Goal: Task Accomplishment & Management: Use online tool/utility

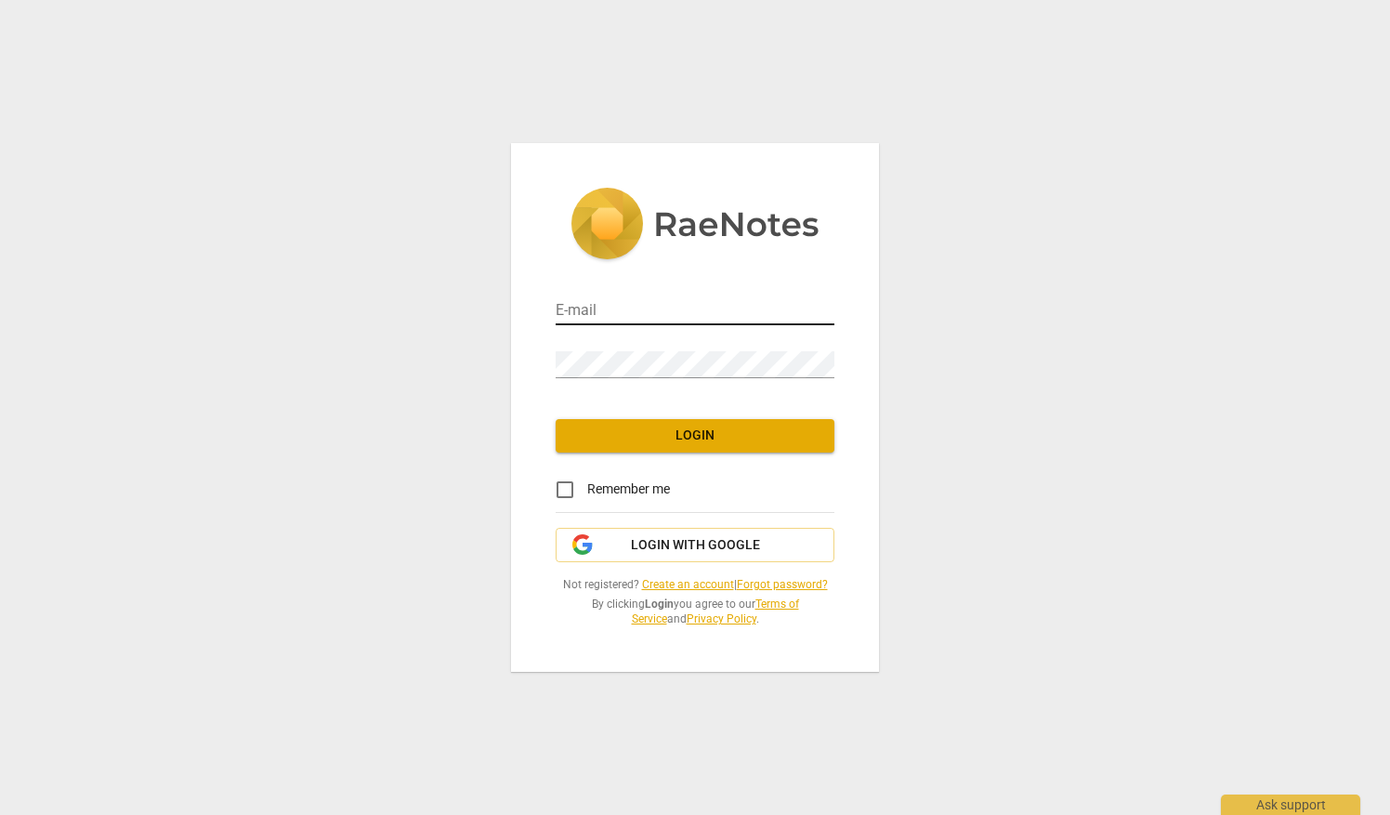
click at [674, 310] on input "email" at bounding box center [695, 311] width 279 height 27
type input "[EMAIL_ADDRESS][DOMAIN_NAME]"
click at [764, 583] on link "Forgot password?" at bounding box center [782, 584] width 91 height 13
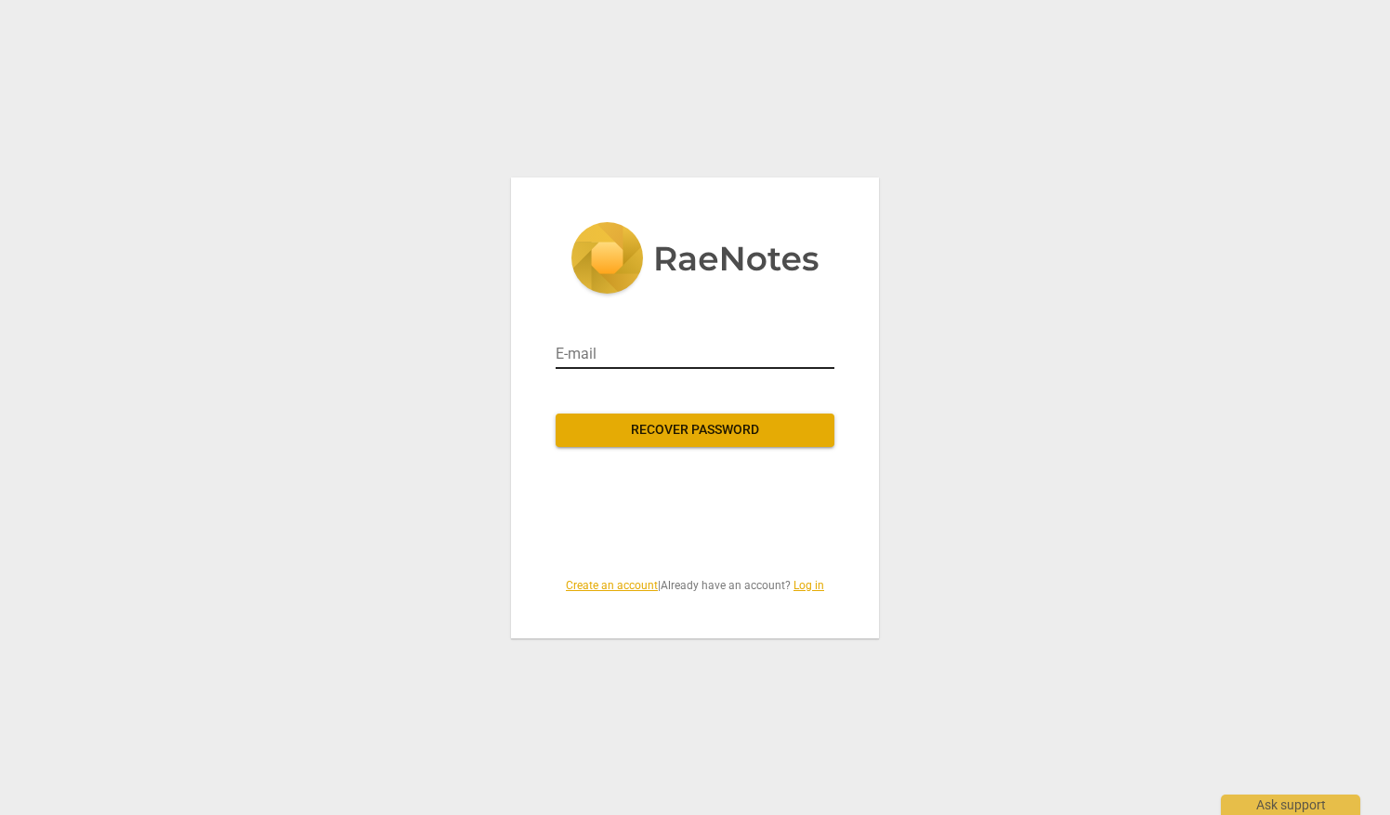
click at [582, 362] on input "email" at bounding box center [695, 354] width 279 height 30
type input "[EMAIL_ADDRESS][DOMAIN_NAME]"
click at [624, 416] on button "Recover password" at bounding box center [695, 429] width 279 height 33
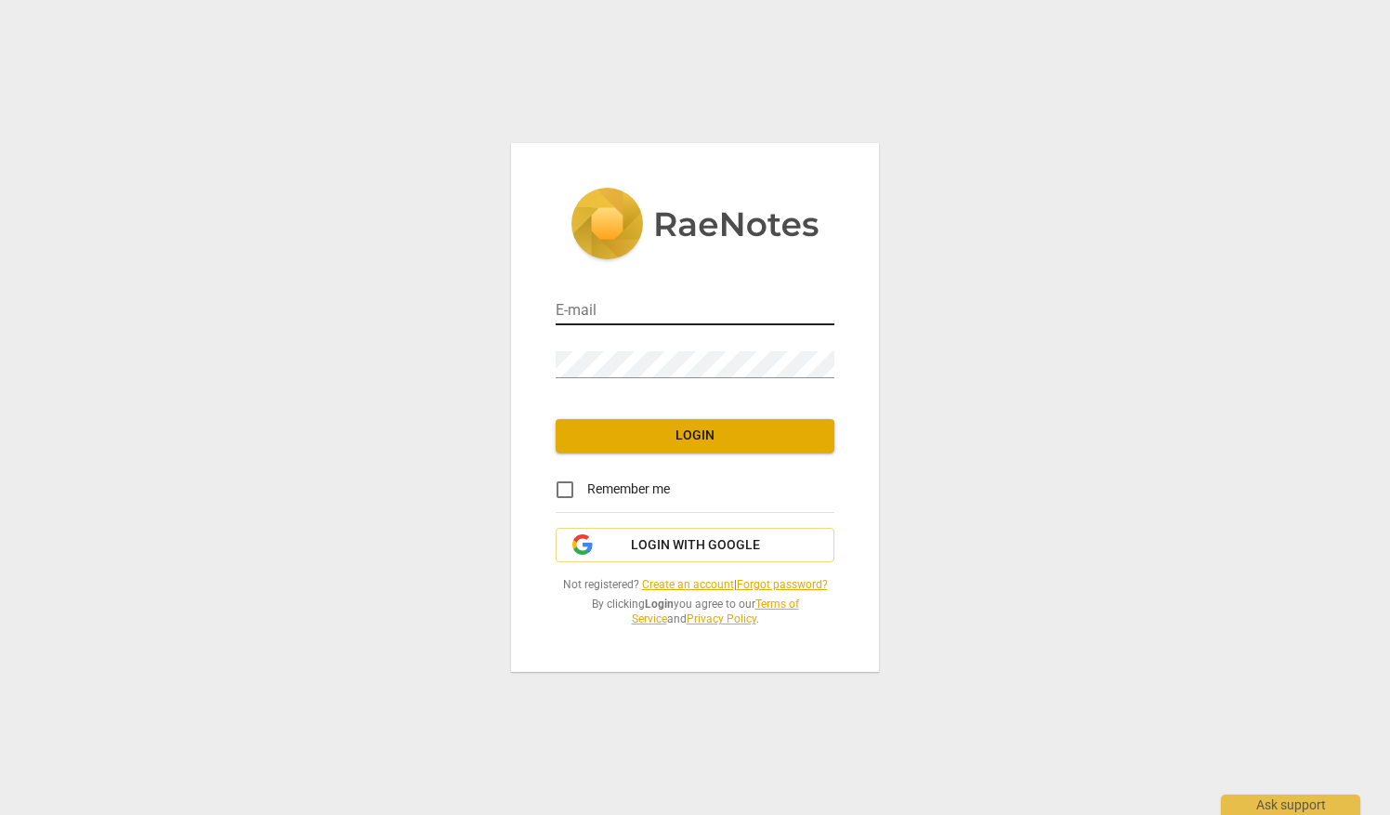
click at [738, 304] on input "email" at bounding box center [695, 311] width 279 height 27
type input "[EMAIL_ADDRESS][DOMAIN_NAME]"
click at [563, 502] on input "Remember me" at bounding box center [565, 489] width 45 height 45
checkbox input "true"
click at [664, 424] on button "Login" at bounding box center [695, 435] width 279 height 33
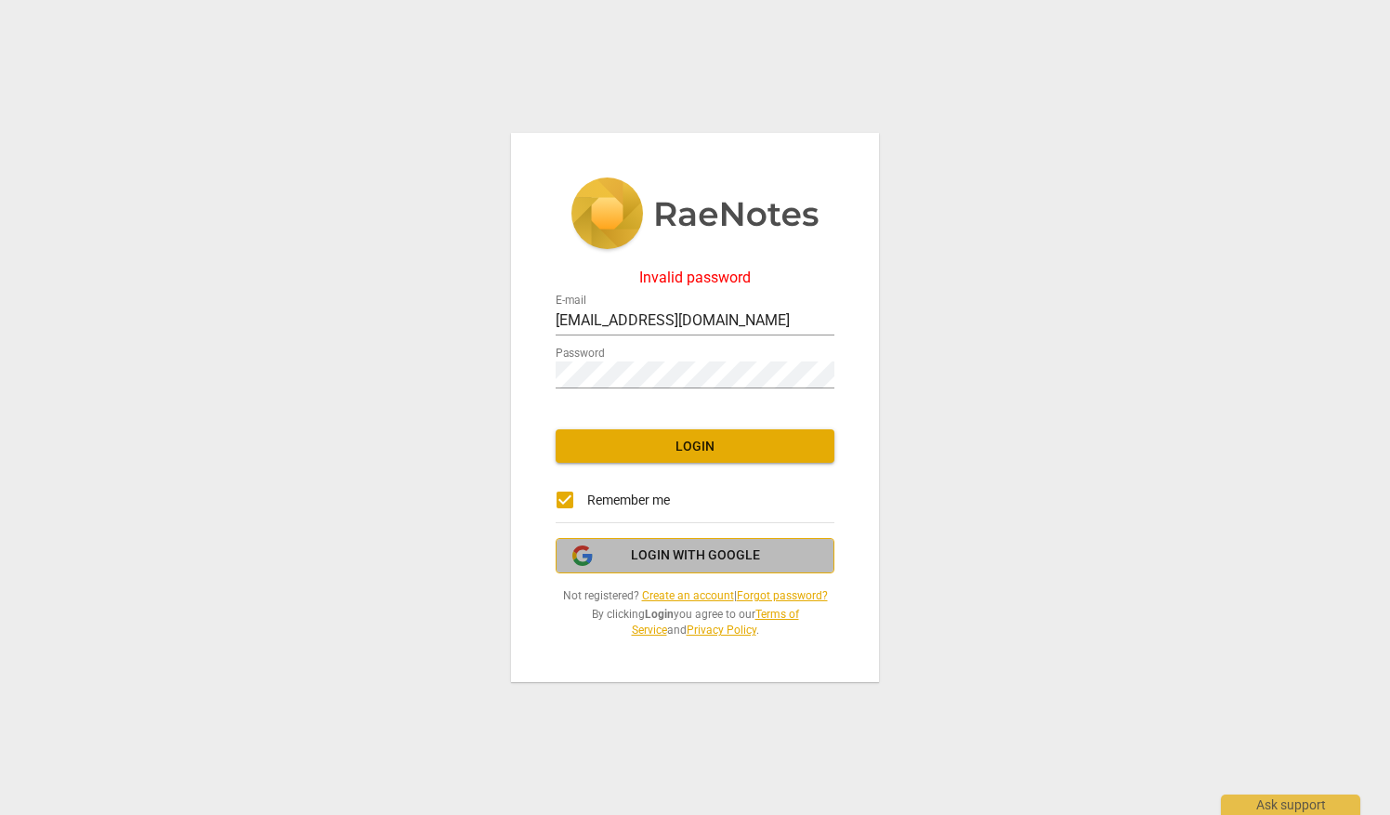
click at [632, 565] on button "Login with Google" at bounding box center [695, 555] width 279 height 35
click at [648, 453] on span "Login" at bounding box center [694, 447] width 249 height 19
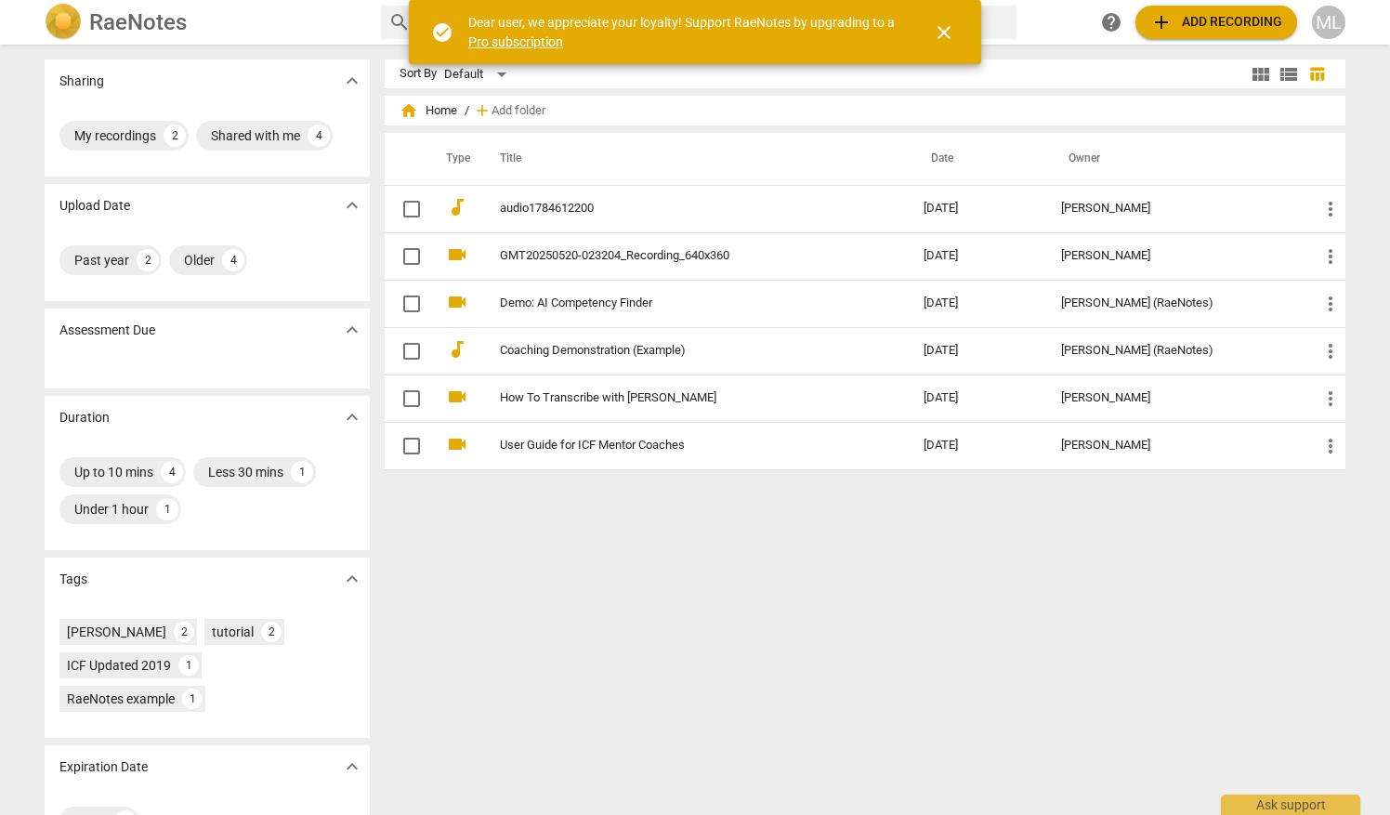
click at [946, 37] on span "close" at bounding box center [944, 32] width 22 height 22
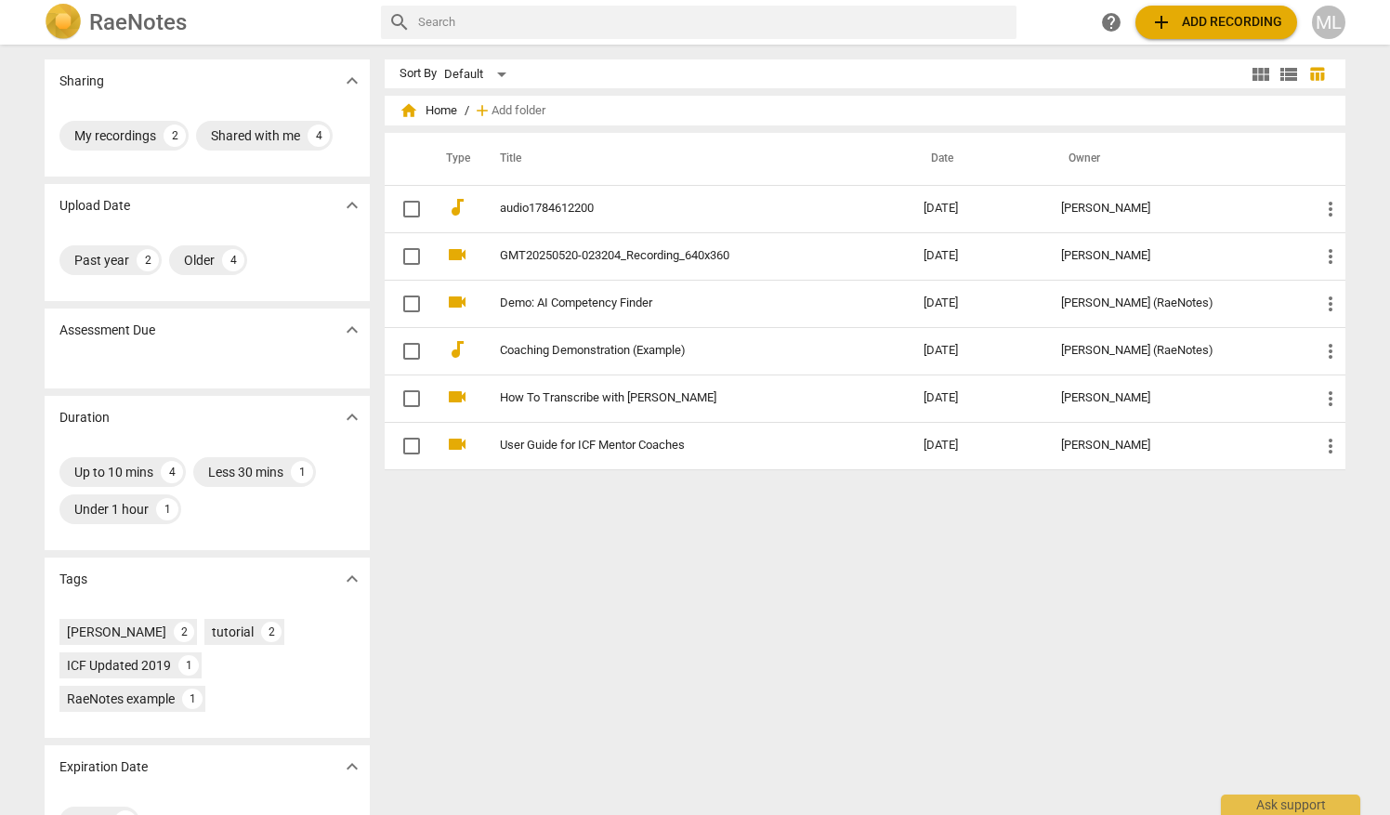
click at [846, 553] on div "Sort By Default view_module view_list table_chart home Home / add Add folder Ty…" at bounding box center [873, 429] width 976 height 740
click at [1219, 17] on span "add Add recording" at bounding box center [1216, 22] width 132 height 22
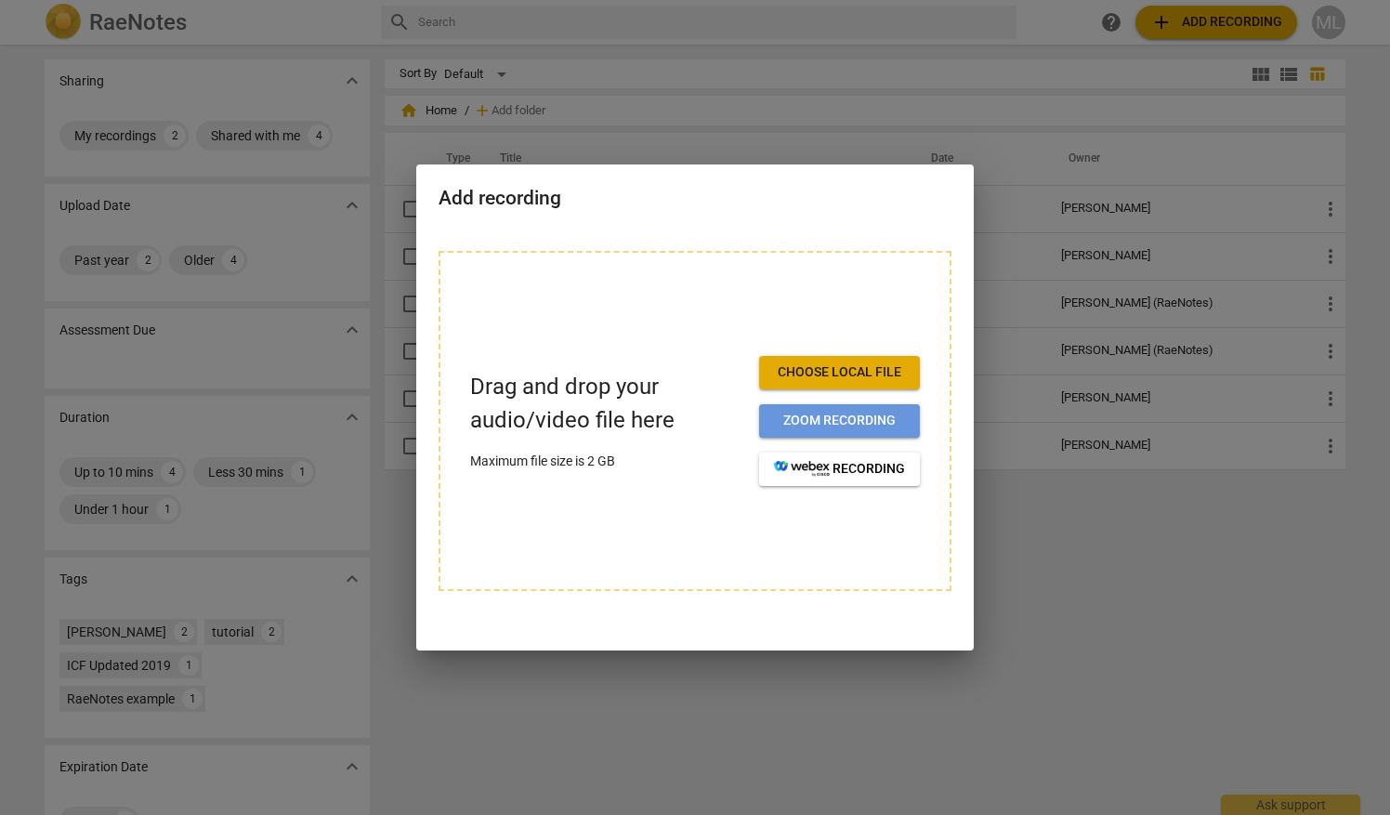
click at [831, 422] on span "Zoom recording" at bounding box center [839, 421] width 131 height 19
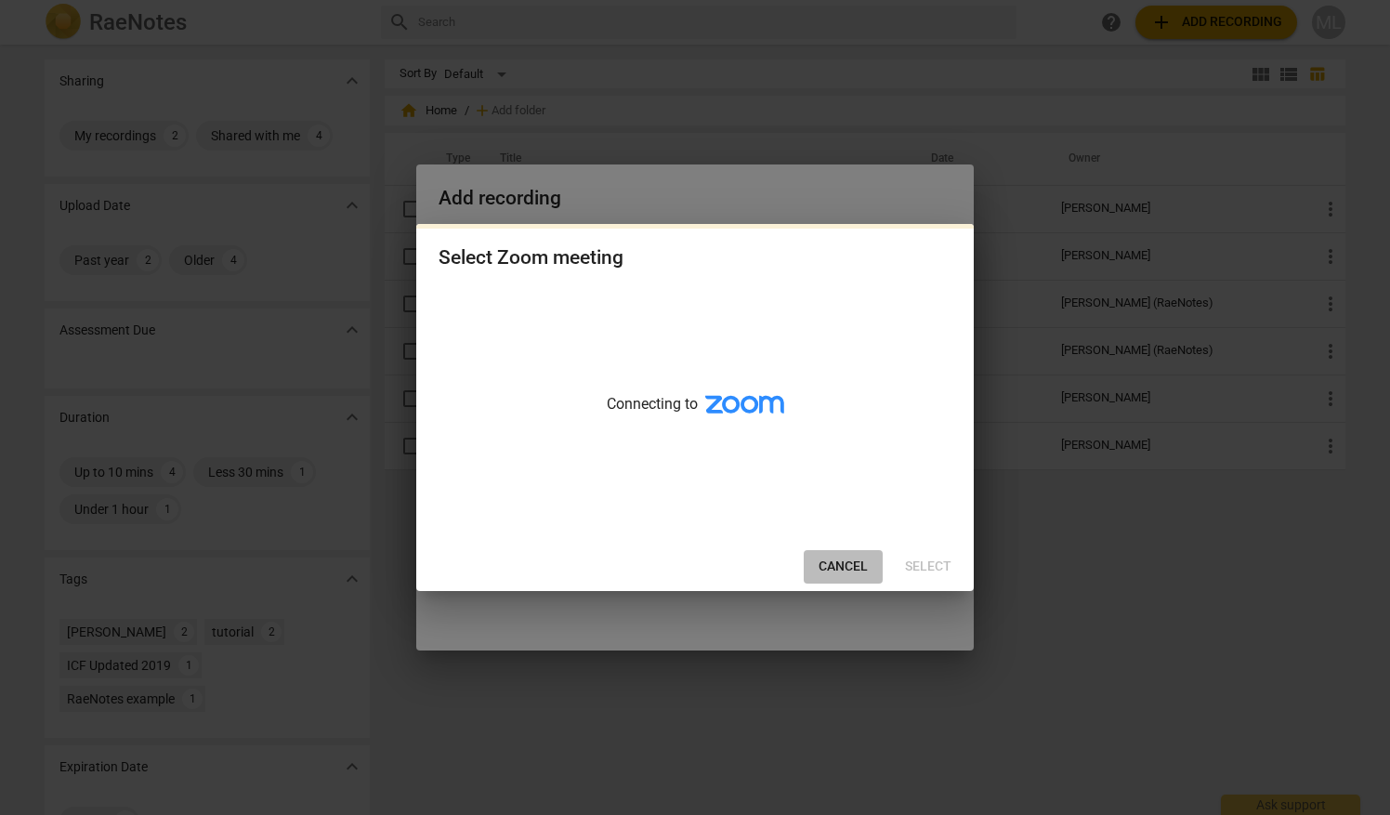
click at [845, 568] on span "Cancel" at bounding box center [842, 566] width 49 height 19
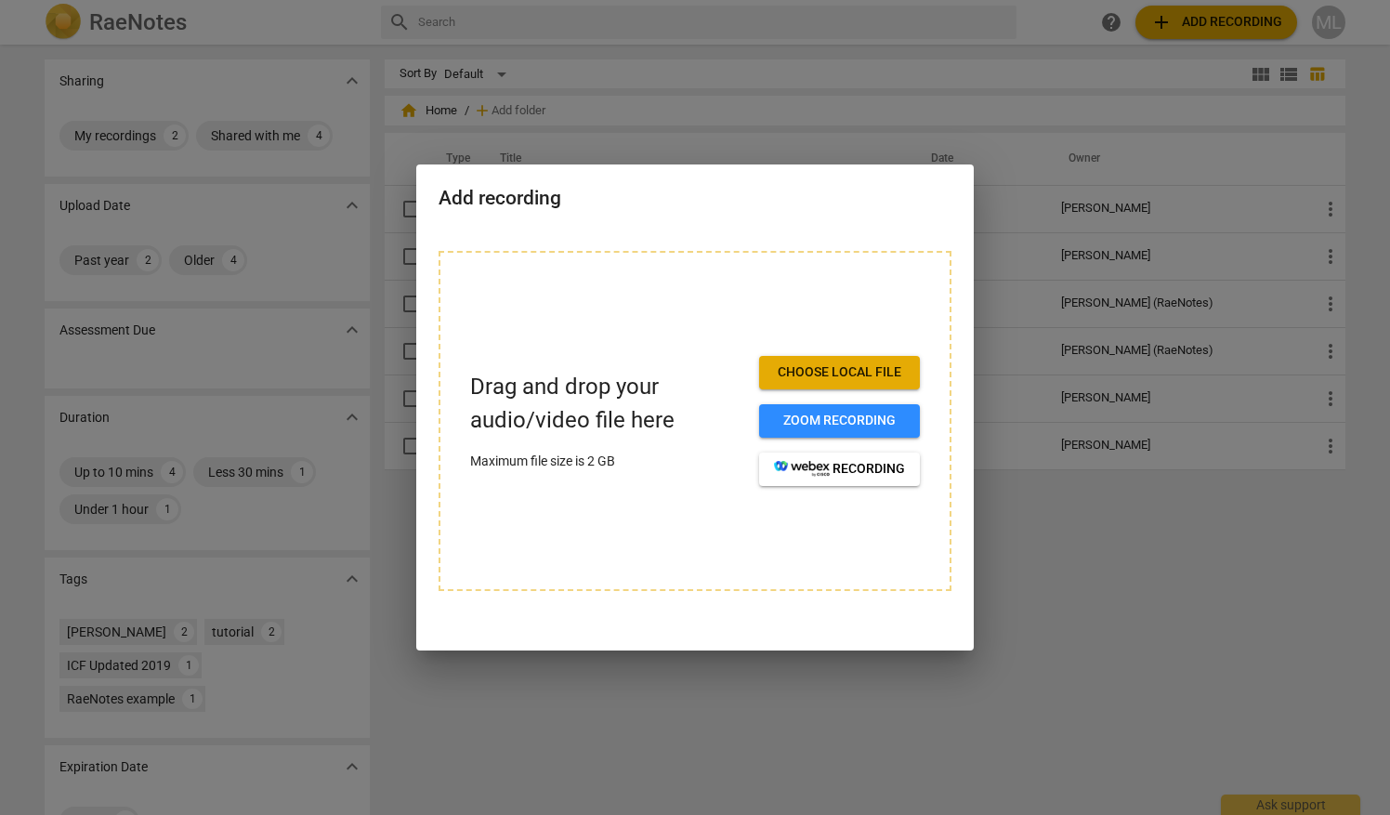
click at [870, 372] on span "Choose local file" at bounding box center [839, 372] width 131 height 19
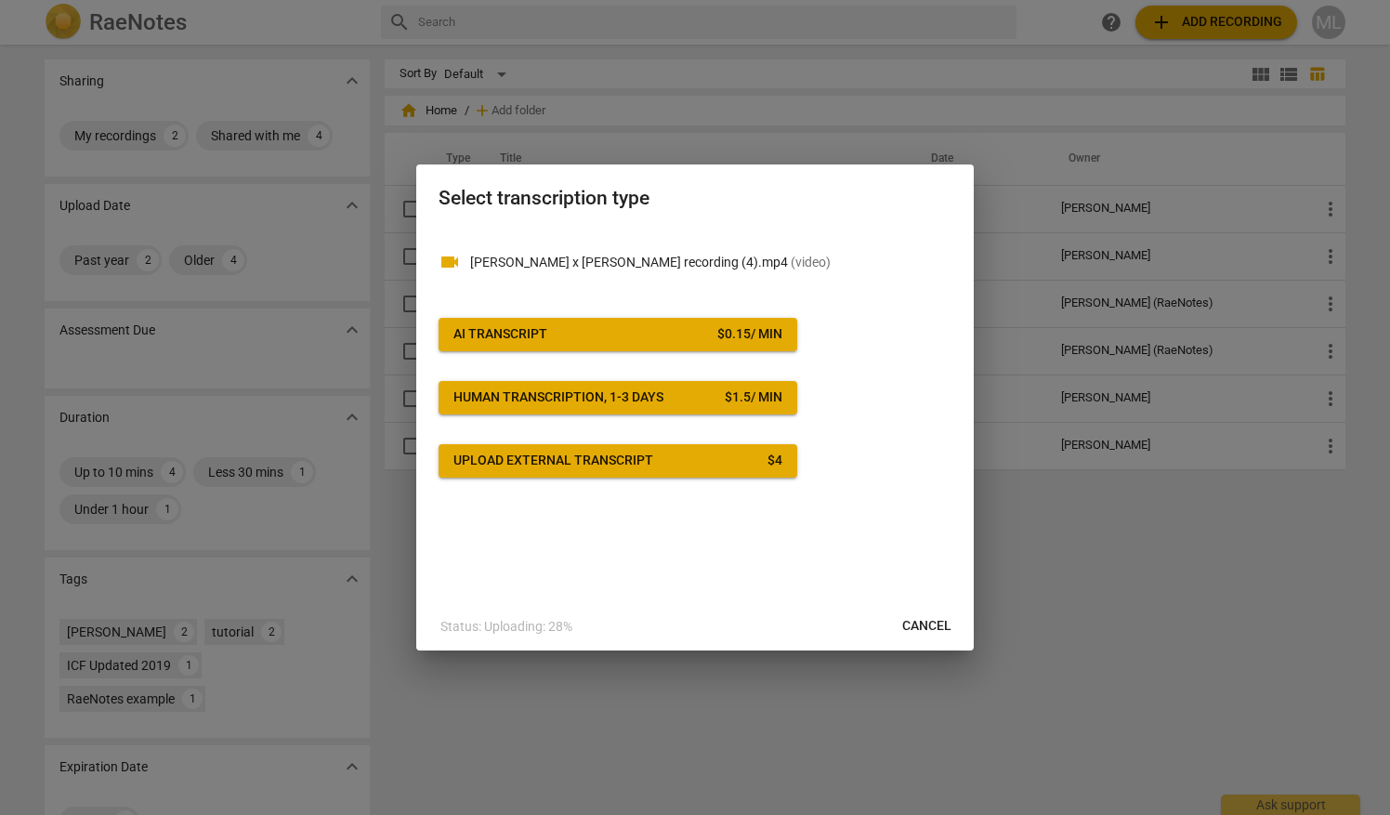
click at [601, 331] on span "AI Transcript $ 0.15 / min" at bounding box center [617, 334] width 329 height 19
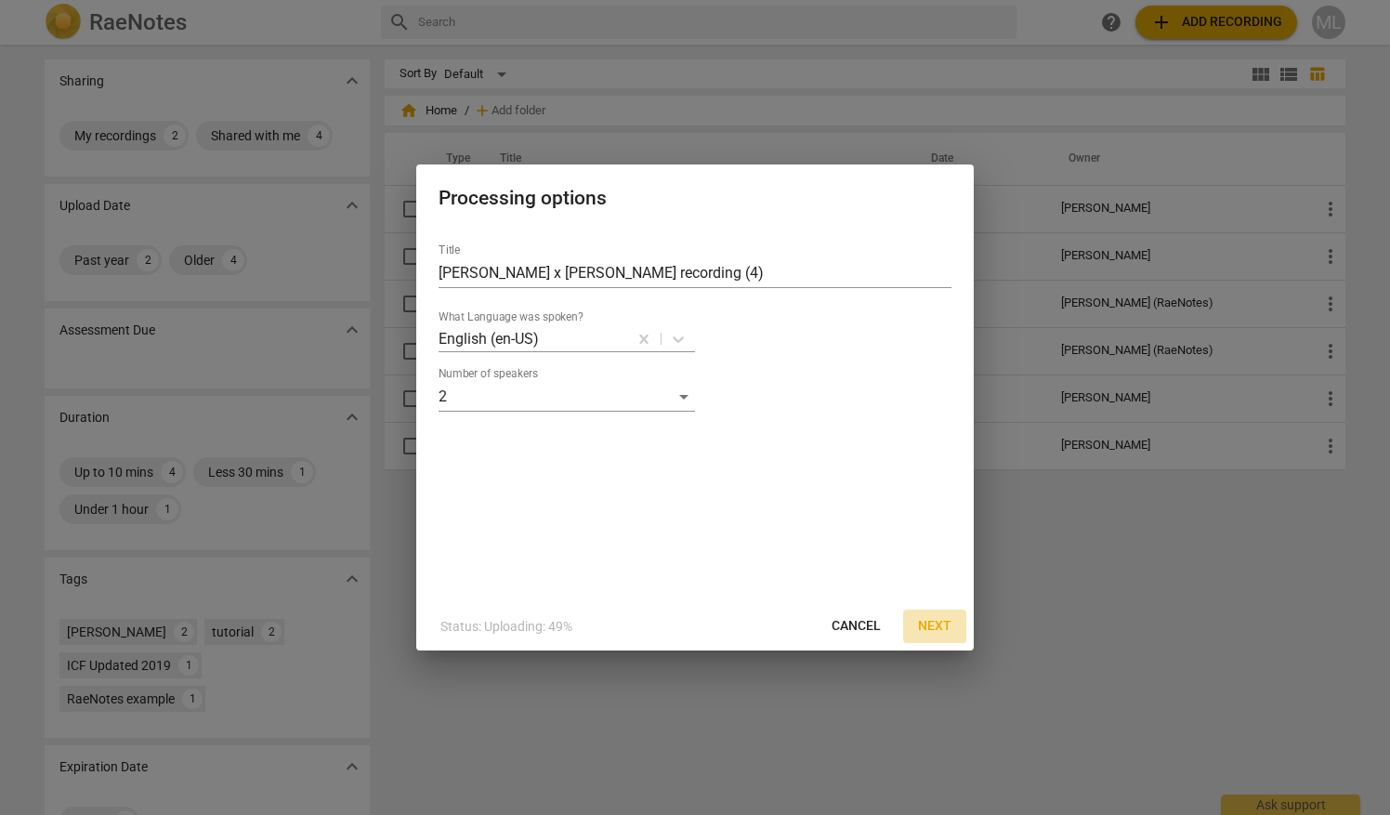
click at [940, 630] on span "Next" at bounding box center [934, 626] width 33 height 19
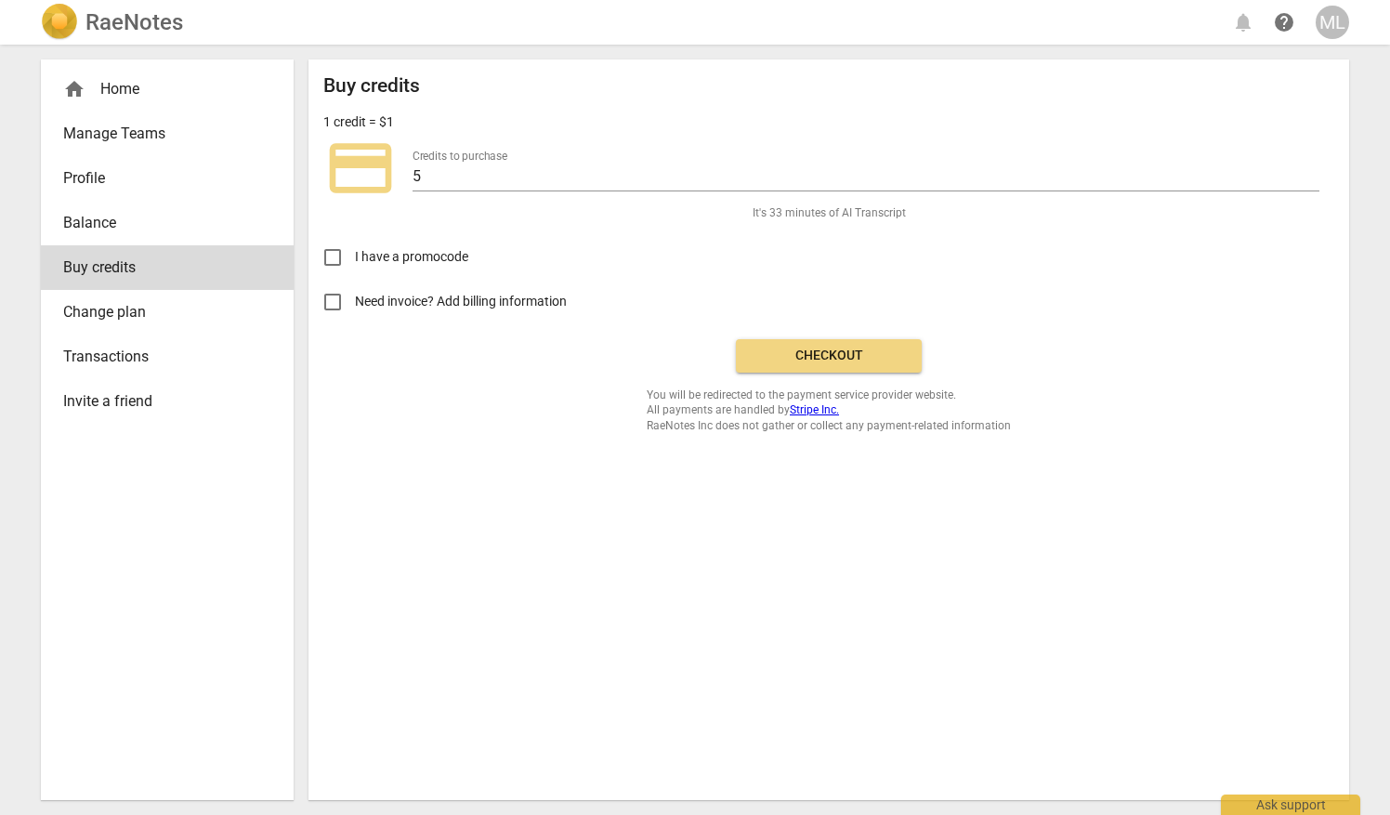
click at [806, 363] on span "Checkout" at bounding box center [829, 356] width 156 height 19
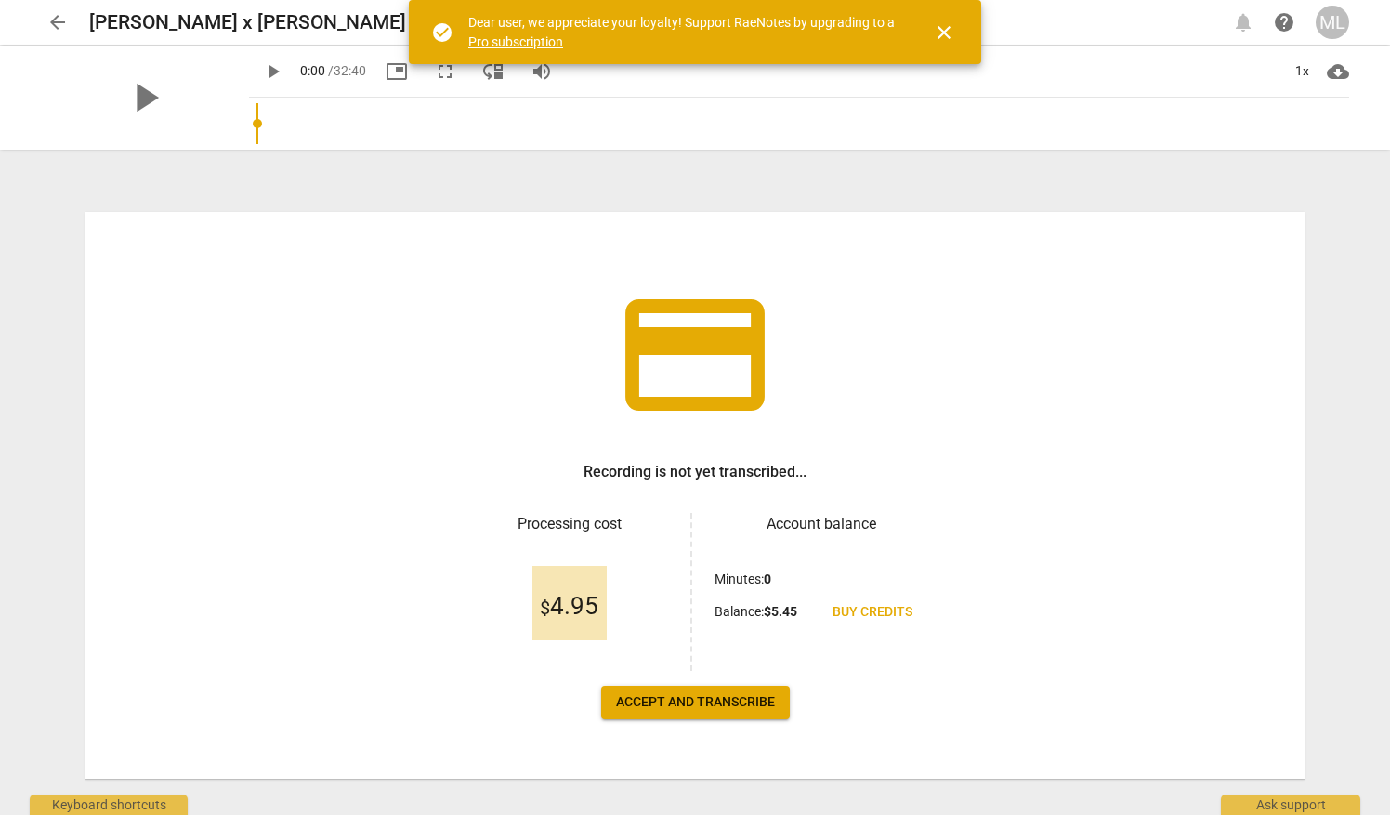
click at [701, 714] on button "Accept and transcribe" at bounding box center [695, 702] width 189 height 33
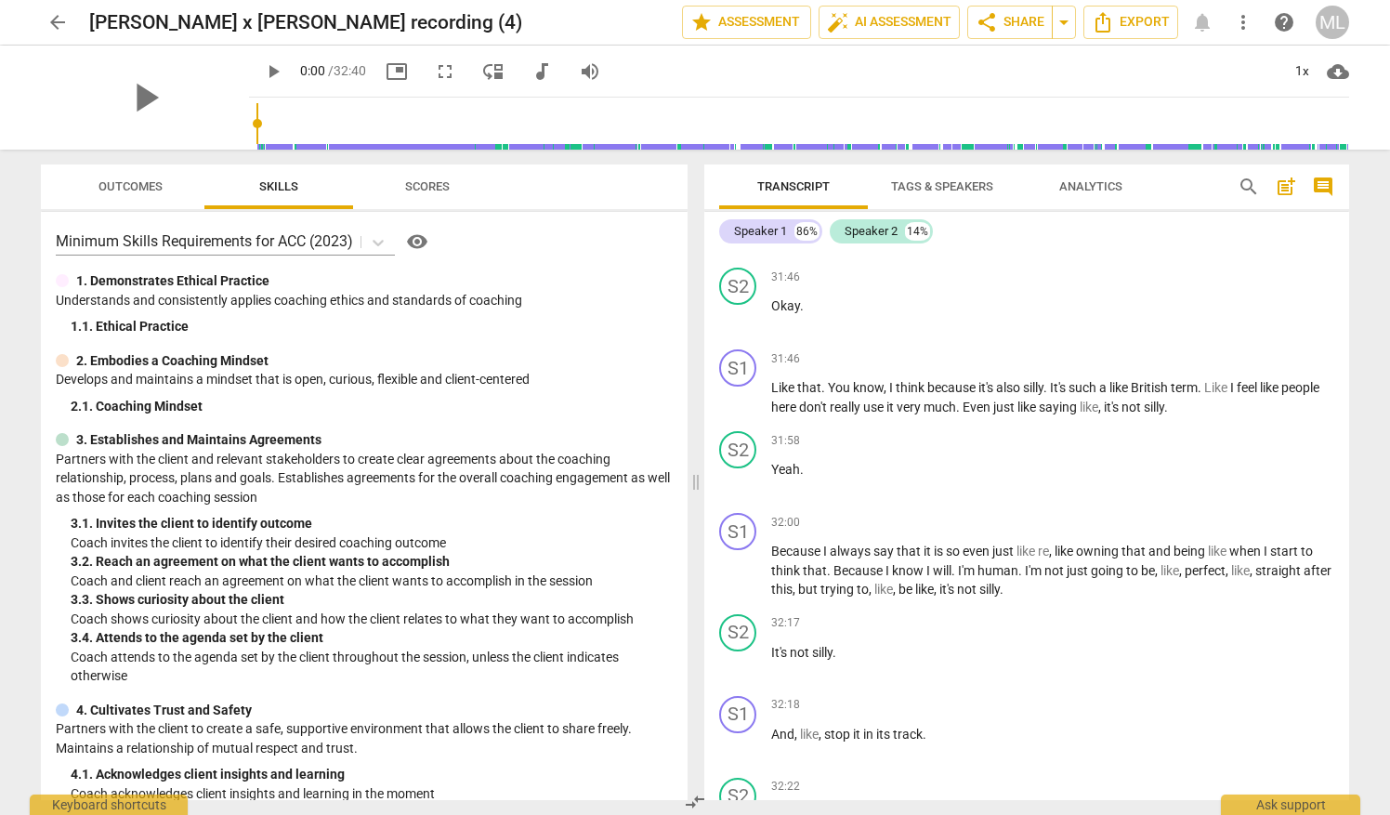
scroll to position [12944, 0]
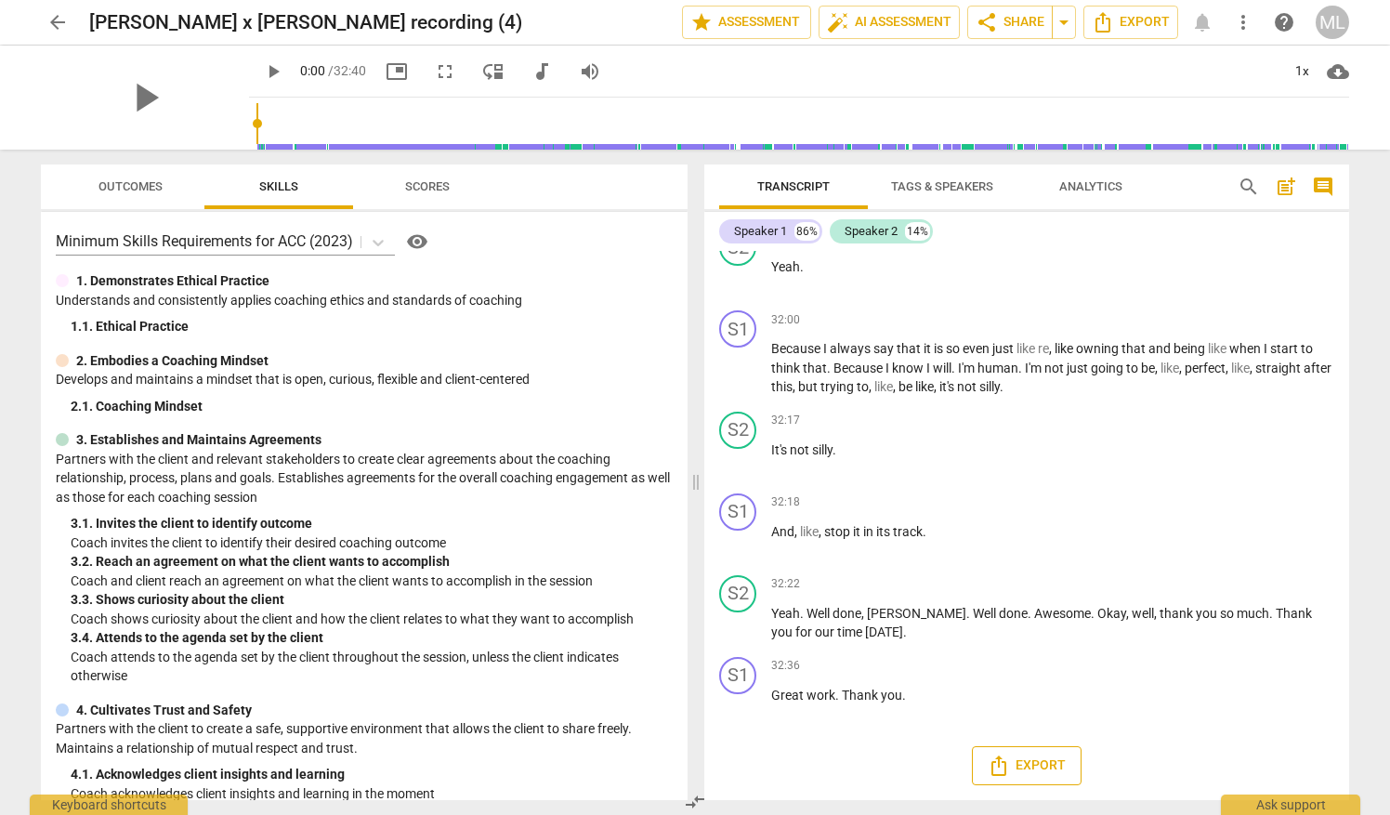
click at [1026, 756] on span "Export" at bounding box center [1027, 765] width 78 height 22
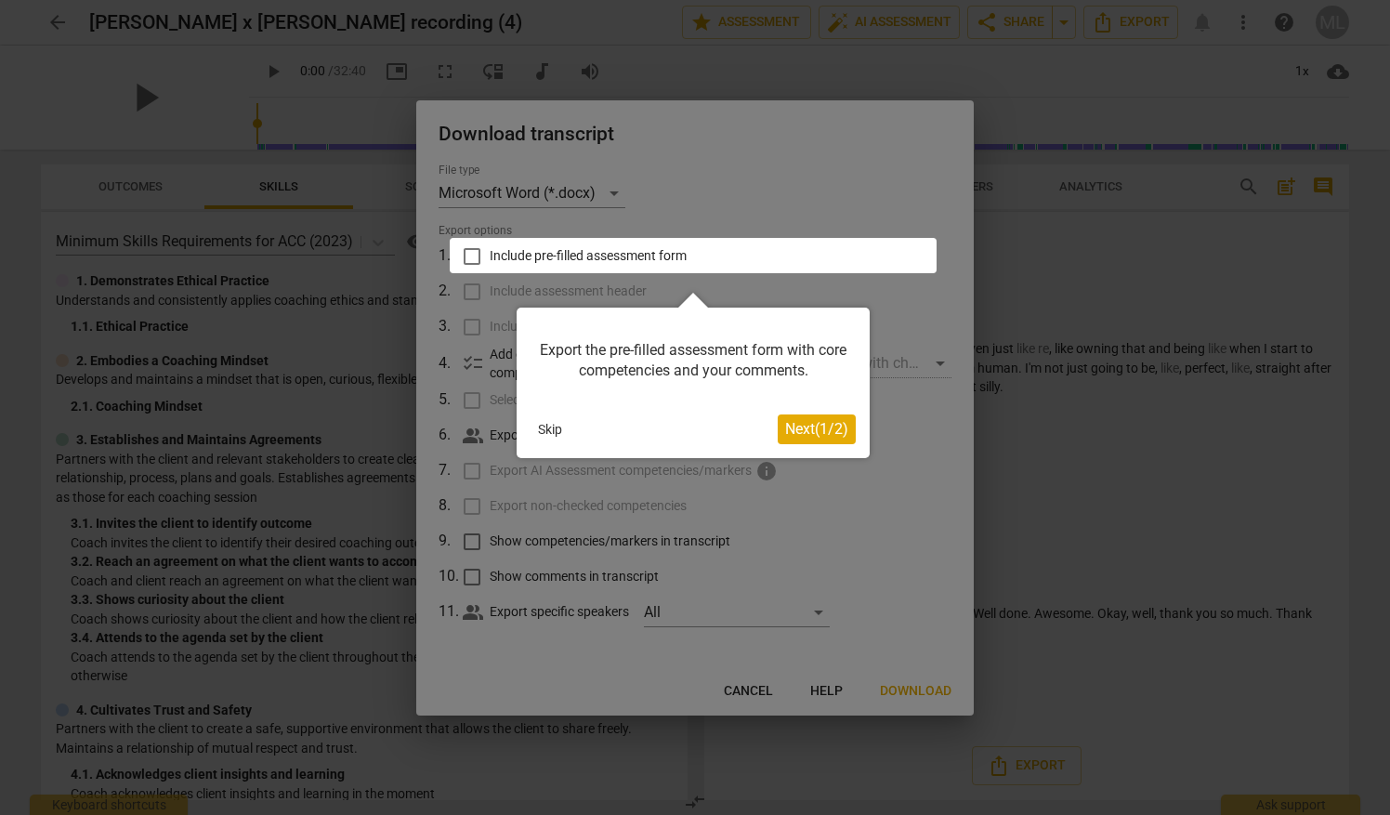
click at [817, 431] on span "Next ( 1 / 2 )" at bounding box center [816, 429] width 63 height 18
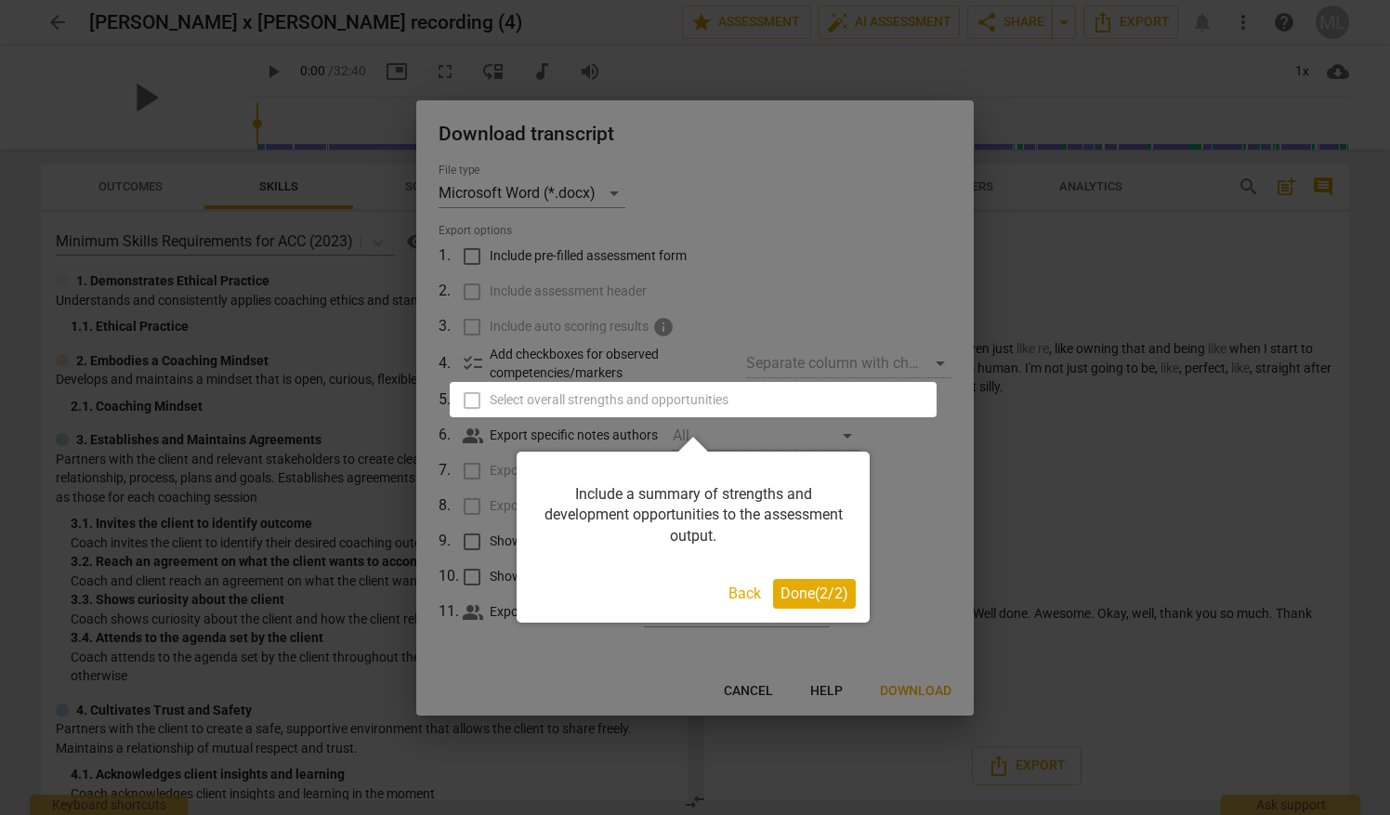
click at [805, 598] on span "Done ( 2 / 2 )" at bounding box center [814, 593] width 68 height 18
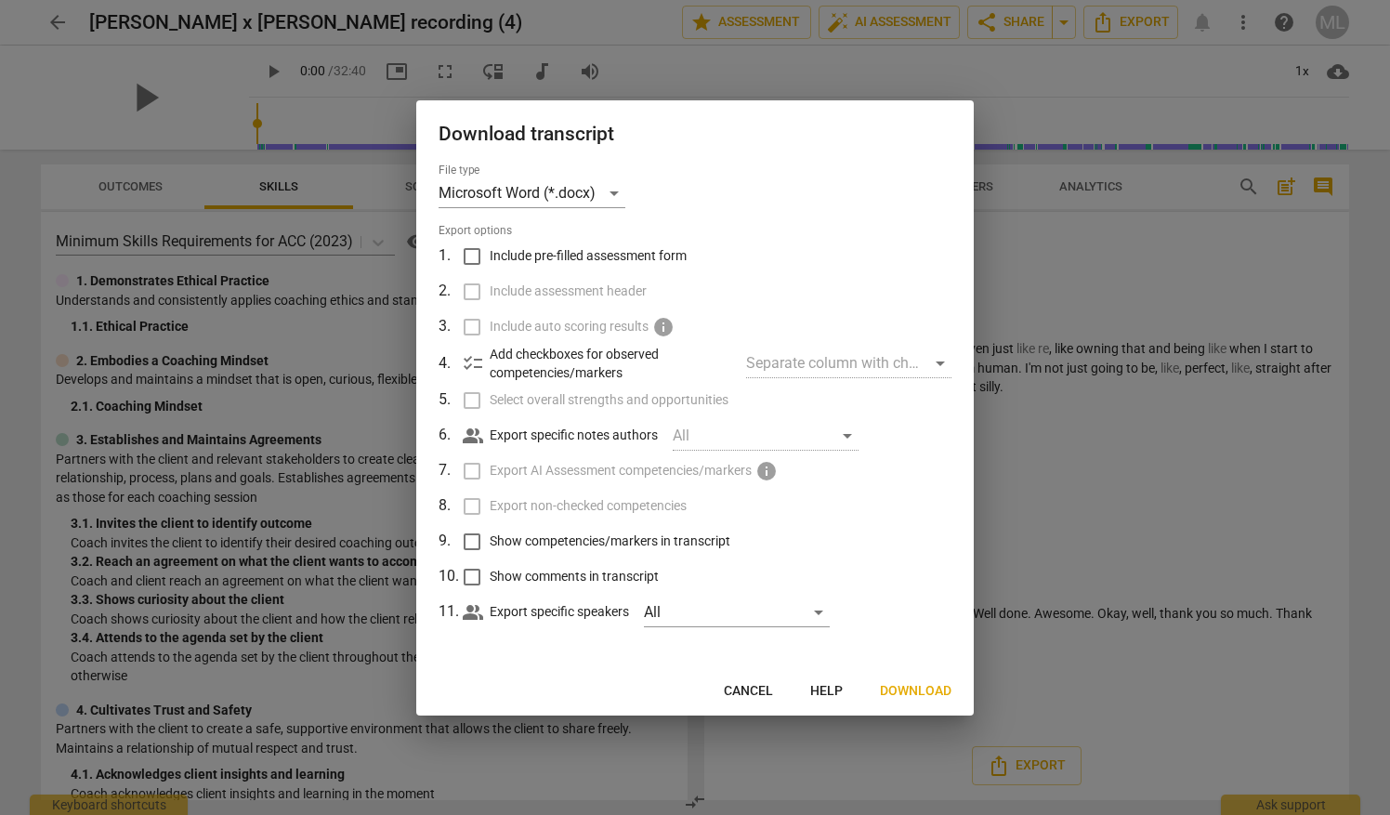
click at [914, 691] on span "Download" at bounding box center [916, 691] width 72 height 19
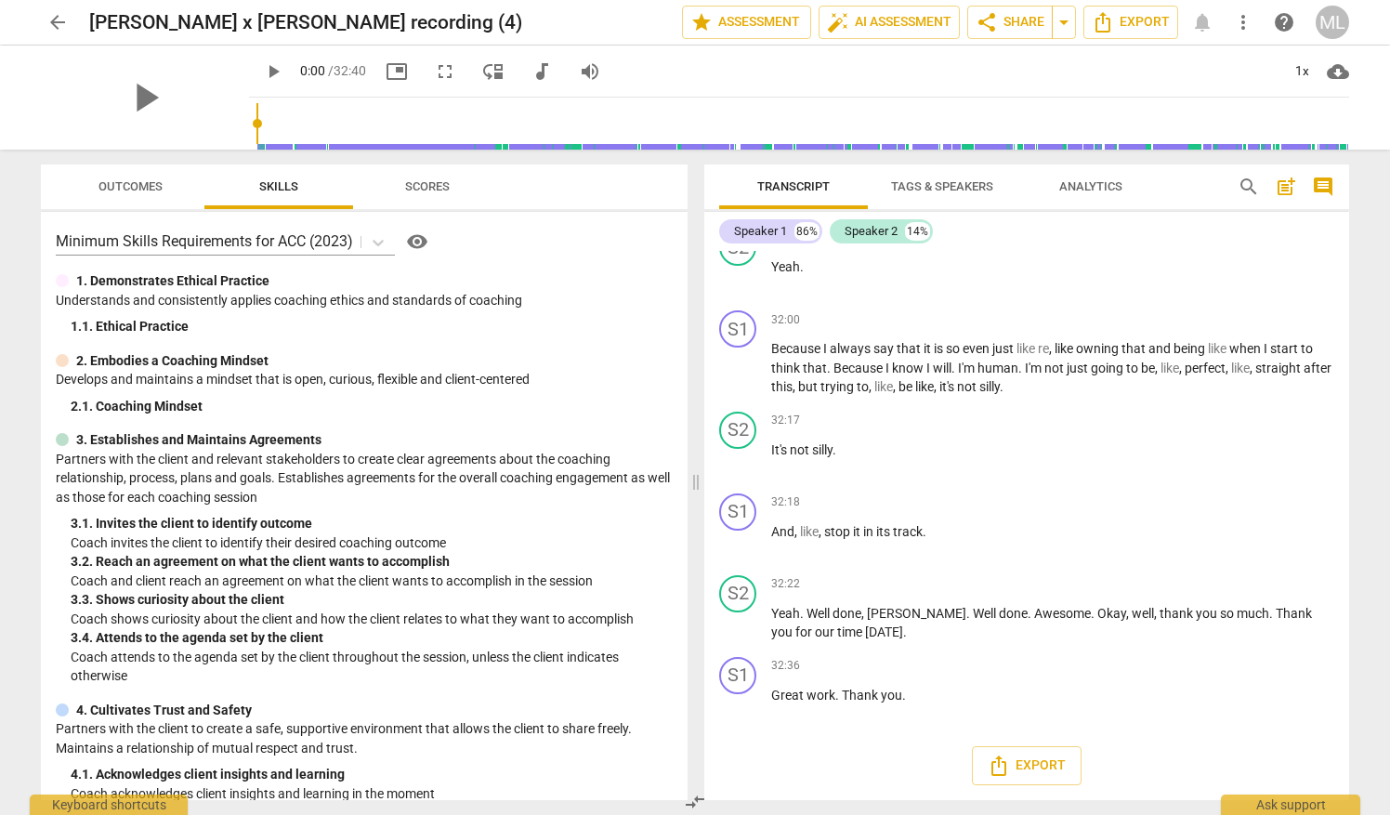
click at [1363, 104] on div "play_arrow play_arrow 0:00 / 32:40 picture_in_picture fullscreen move_down audi…" at bounding box center [695, 98] width 1360 height 104
click at [1025, 20] on span "share Share" at bounding box center [1010, 22] width 69 height 22
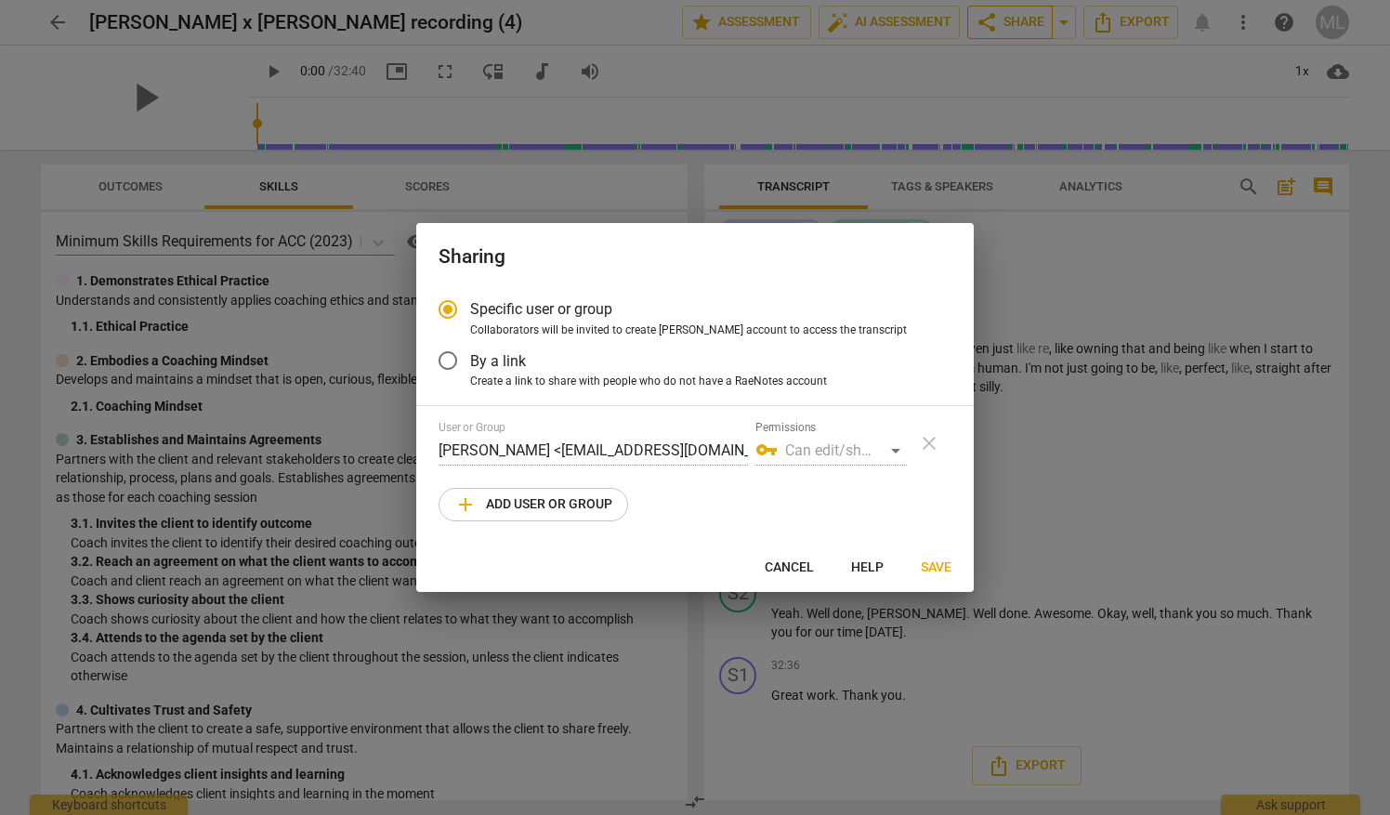
radio input "false"
click at [892, 446] on div "vpn_key Can edit/share" at bounding box center [830, 451] width 151 height 30
click at [901, 453] on div "vpn_key Can edit/share" at bounding box center [830, 451] width 151 height 30
click at [896, 452] on div "vpn_key Can edit/share" at bounding box center [830, 451] width 151 height 30
click at [446, 358] on input "By a link" at bounding box center [448, 360] width 45 height 45
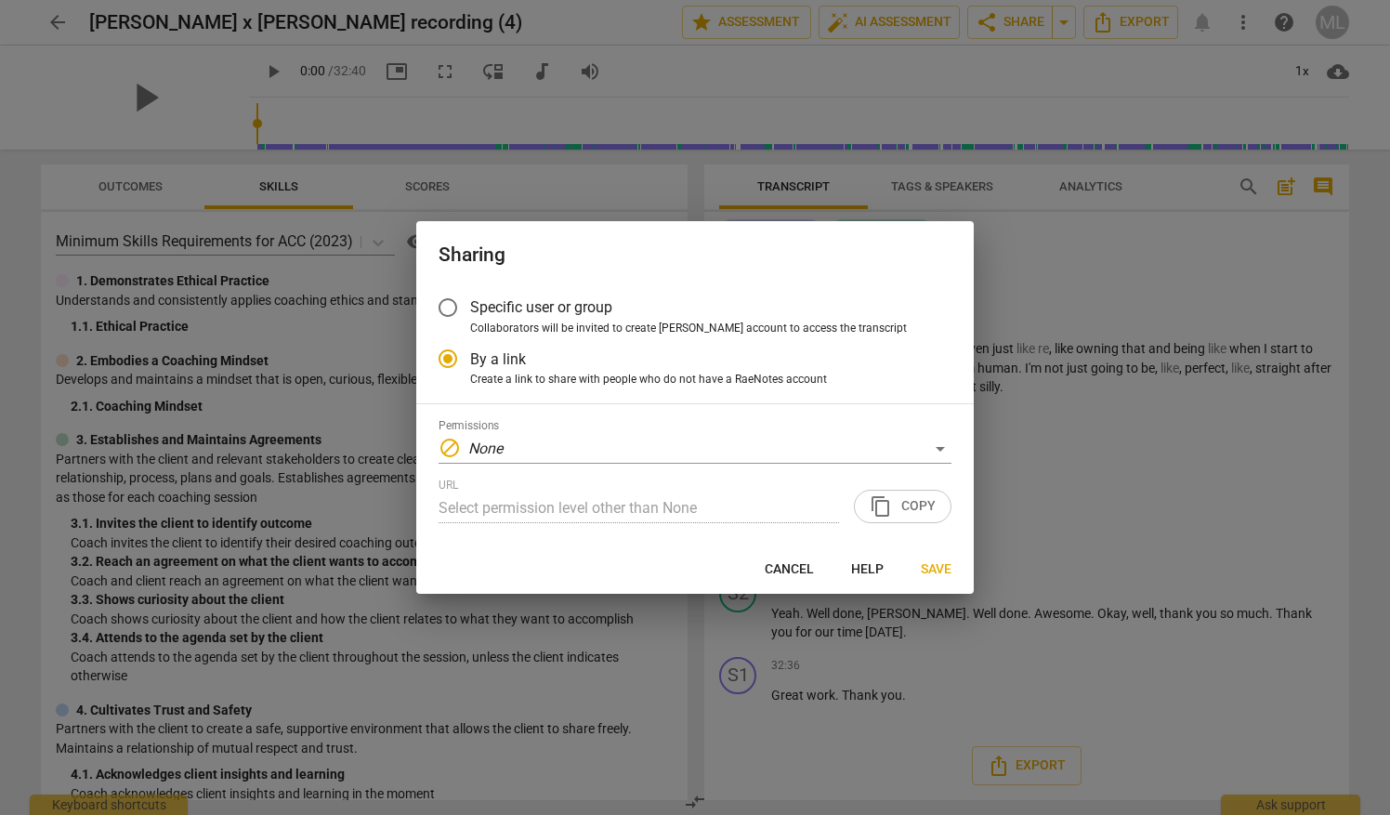
click at [935, 567] on span "Save" at bounding box center [936, 569] width 31 height 19
radio input "false"
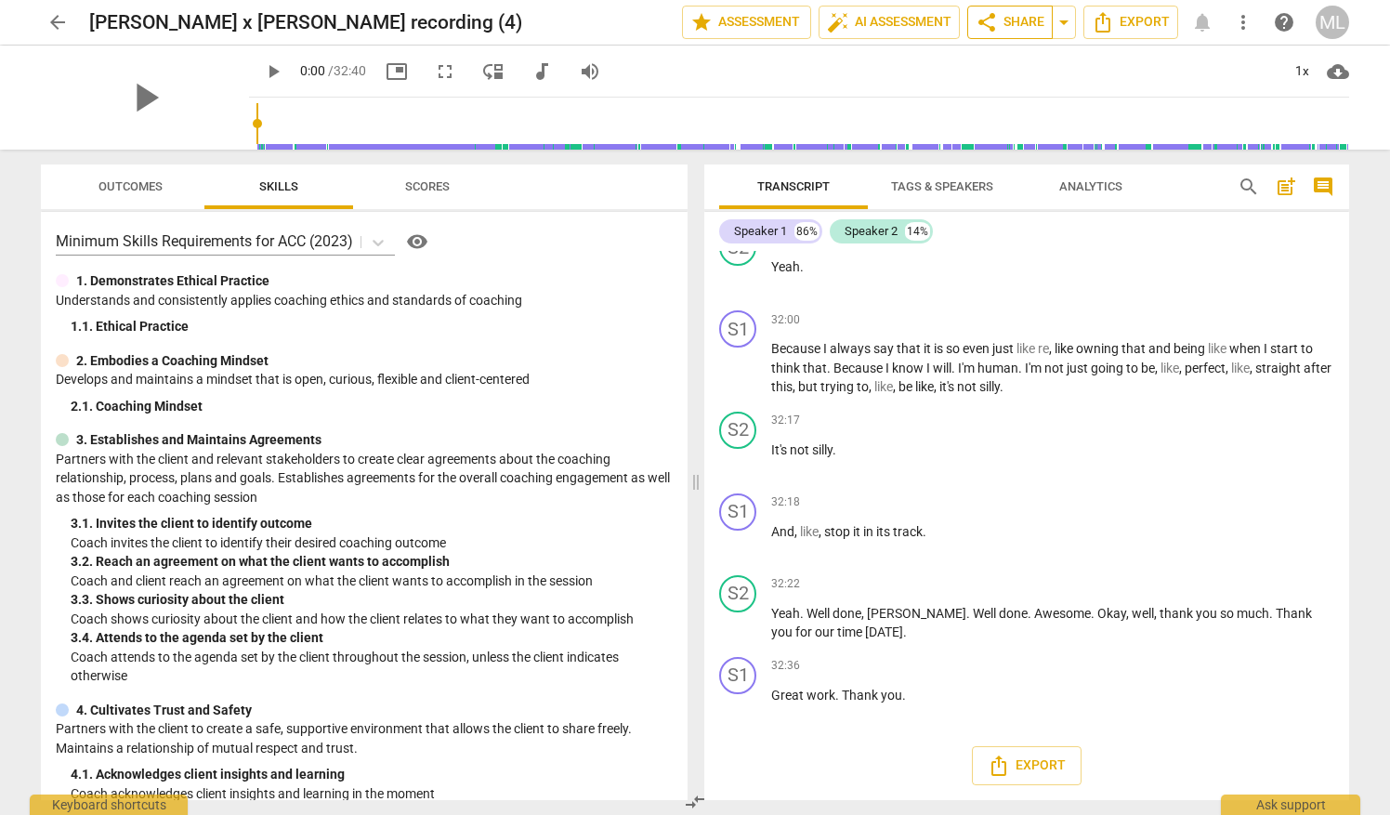
click at [1011, 22] on span "share Share" at bounding box center [1010, 22] width 69 height 22
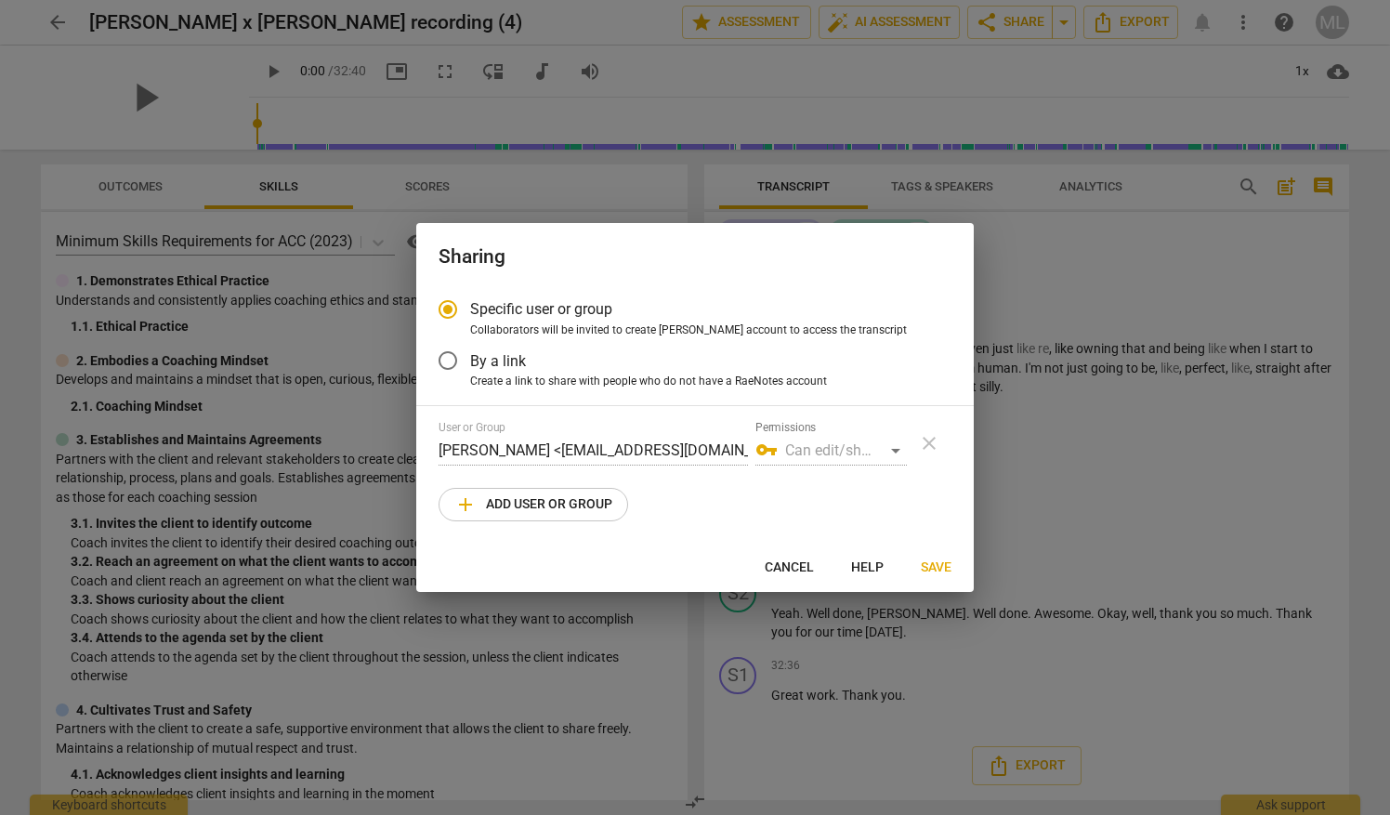
click at [895, 453] on div "vpn_key Can edit/share" at bounding box center [830, 451] width 151 height 30
click at [524, 504] on span "add Add user or group" at bounding box center [533, 504] width 158 height 22
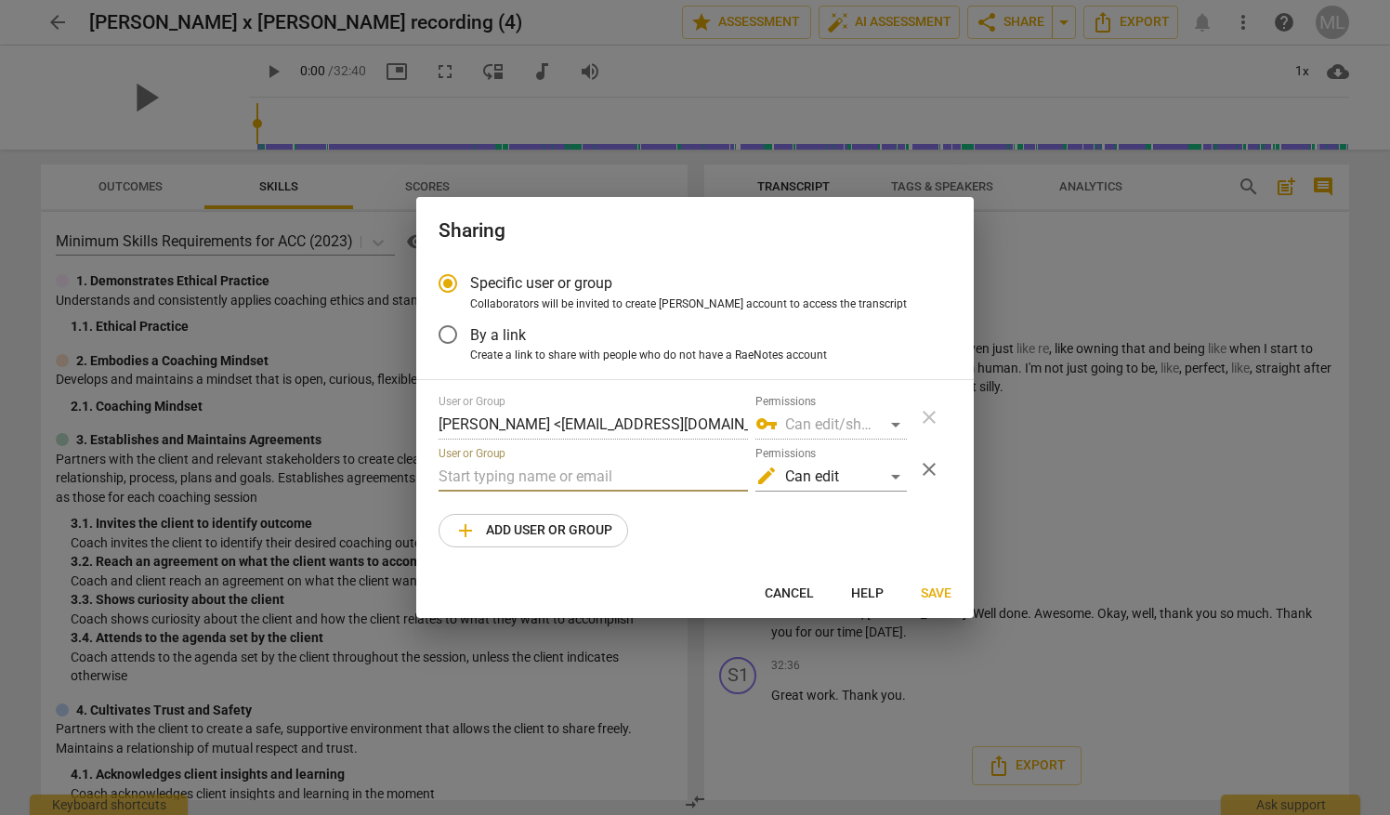
click at [520, 476] on input "text" at bounding box center [593, 477] width 309 height 30
click at [860, 574] on div "Sharing Specific user or group Collaborators will be invited to create RaeNotes…" at bounding box center [694, 407] width 557 height 421
click at [788, 591] on span "Cancel" at bounding box center [789, 593] width 49 height 19
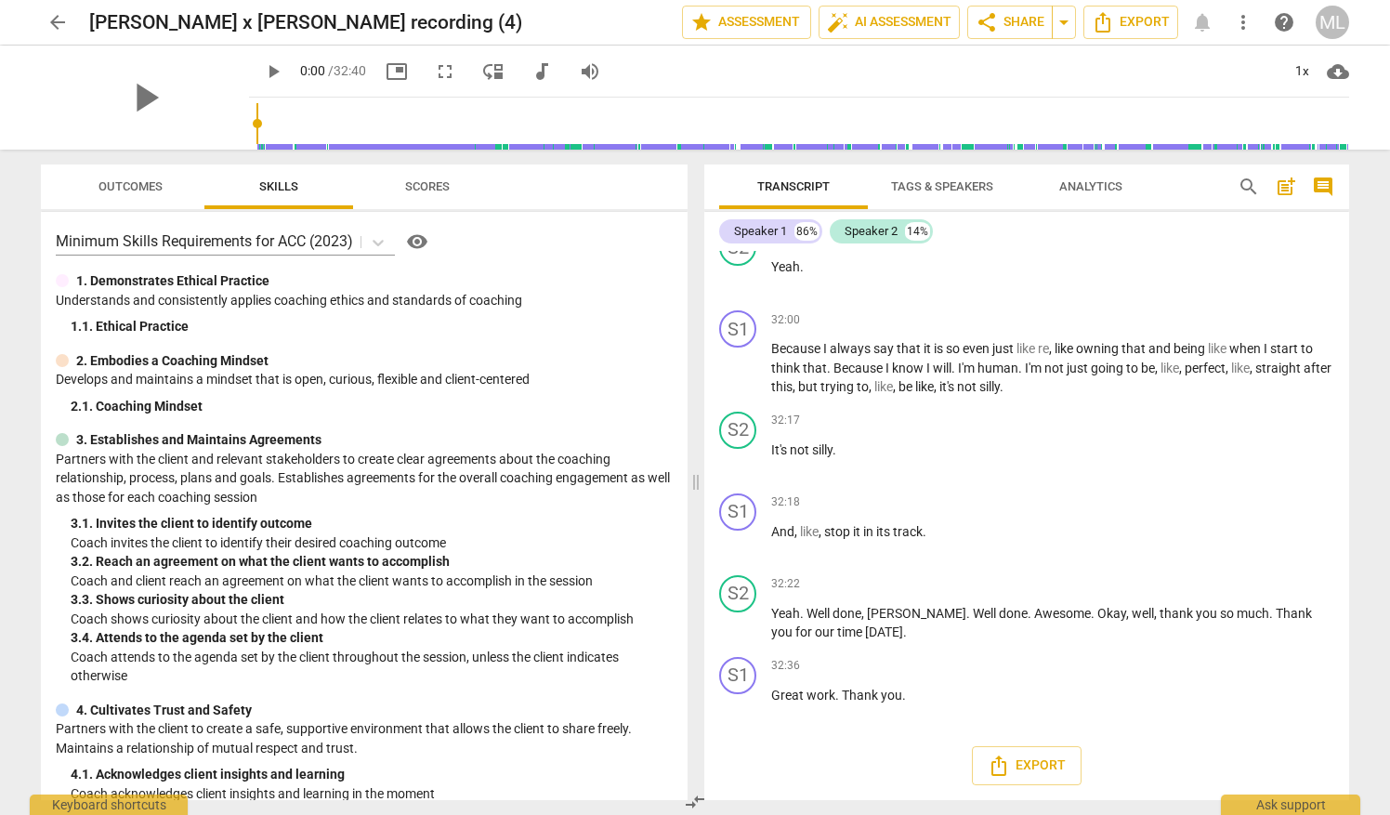
radio input "false"
click at [1067, 26] on span "arrow_drop_down" at bounding box center [1064, 22] width 22 height 22
click at [1067, 29] on span "arrow_drop_down" at bounding box center [1064, 22] width 22 height 22
click at [1139, 31] on span "Export" at bounding box center [1131, 22] width 78 height 22
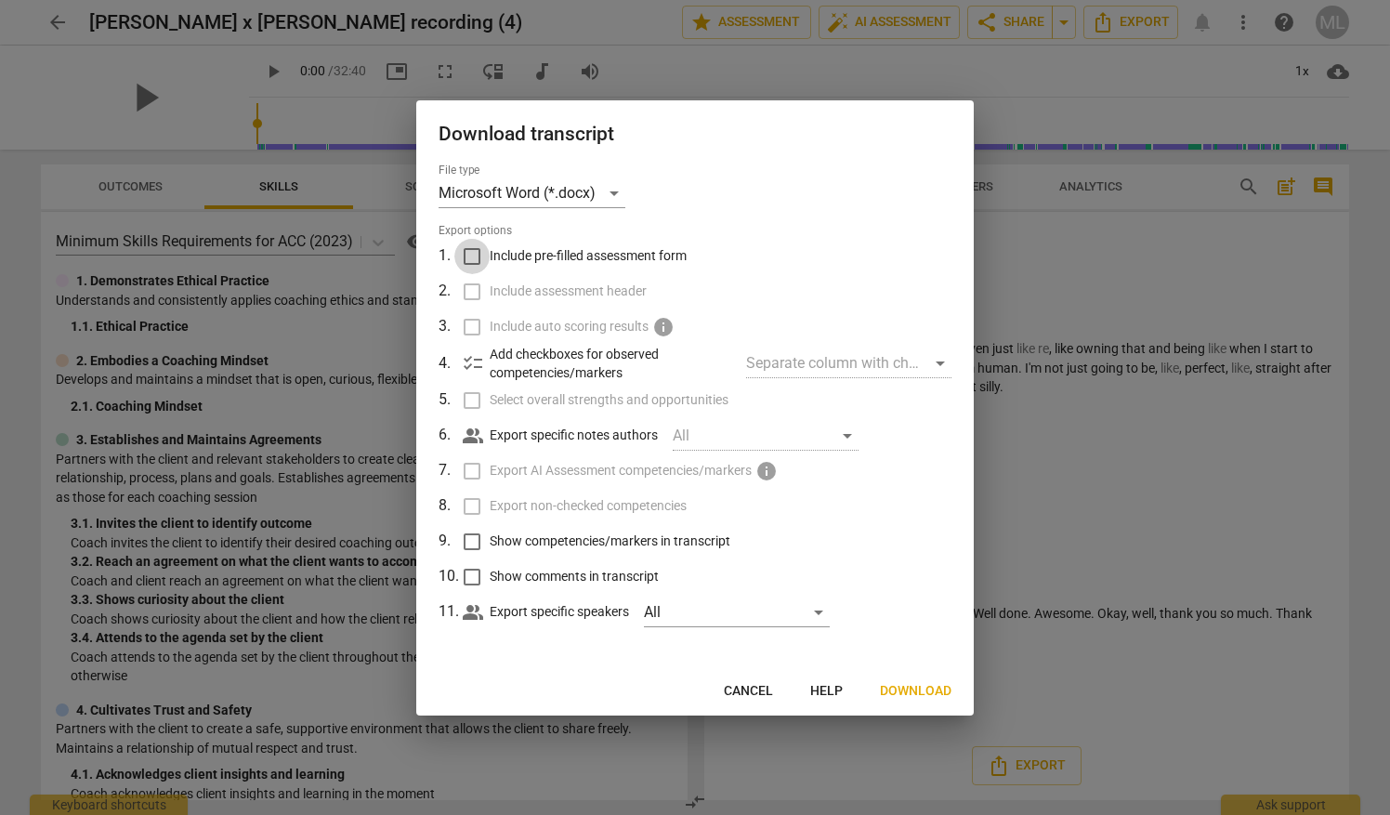
click at [469, 262] on input "Include pre-filled assessment form" at bounding box center [471, 256] width 35 height 35
checkbox input "true"
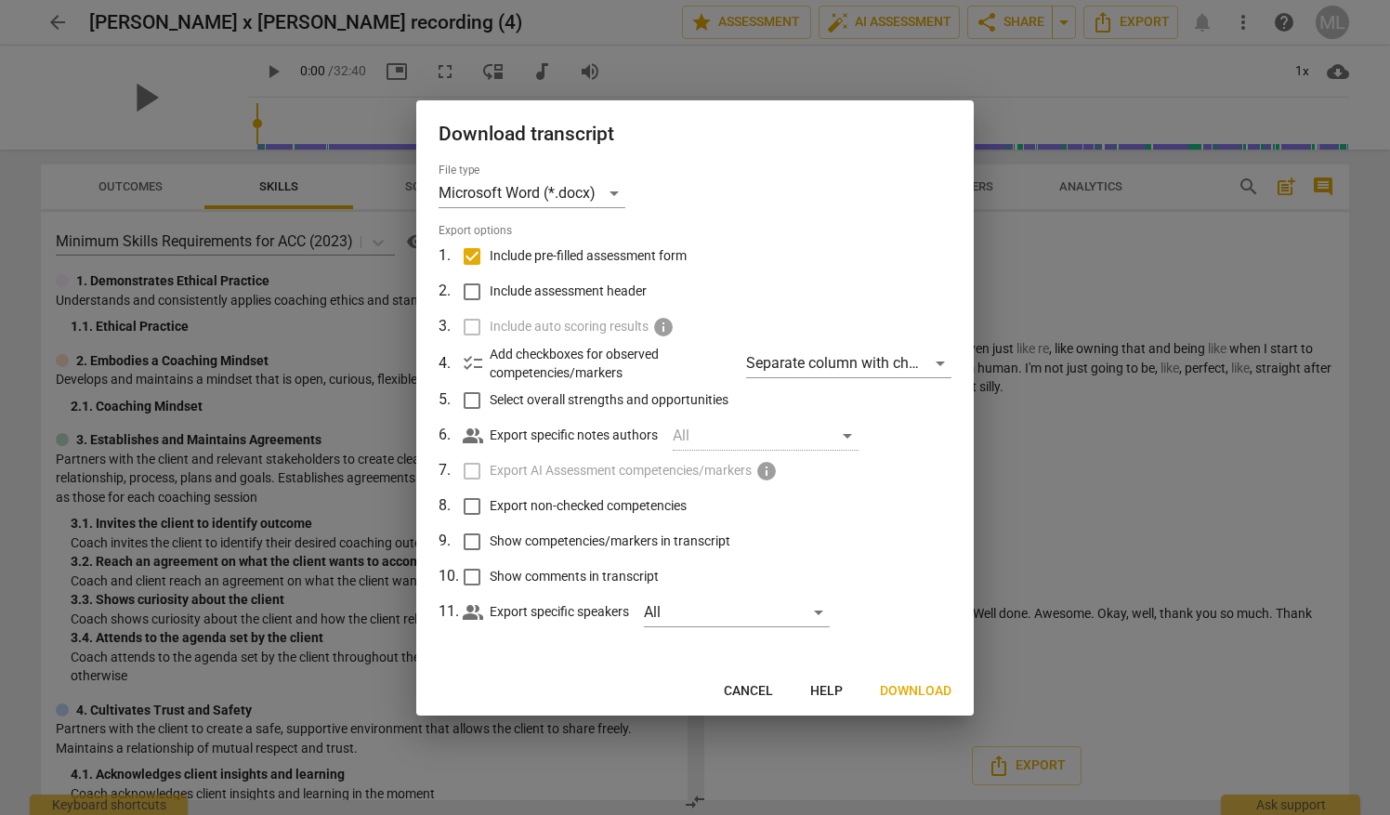
click at [903, 692] on span "Download" at bounding box center [916, 691] width 72 height 19
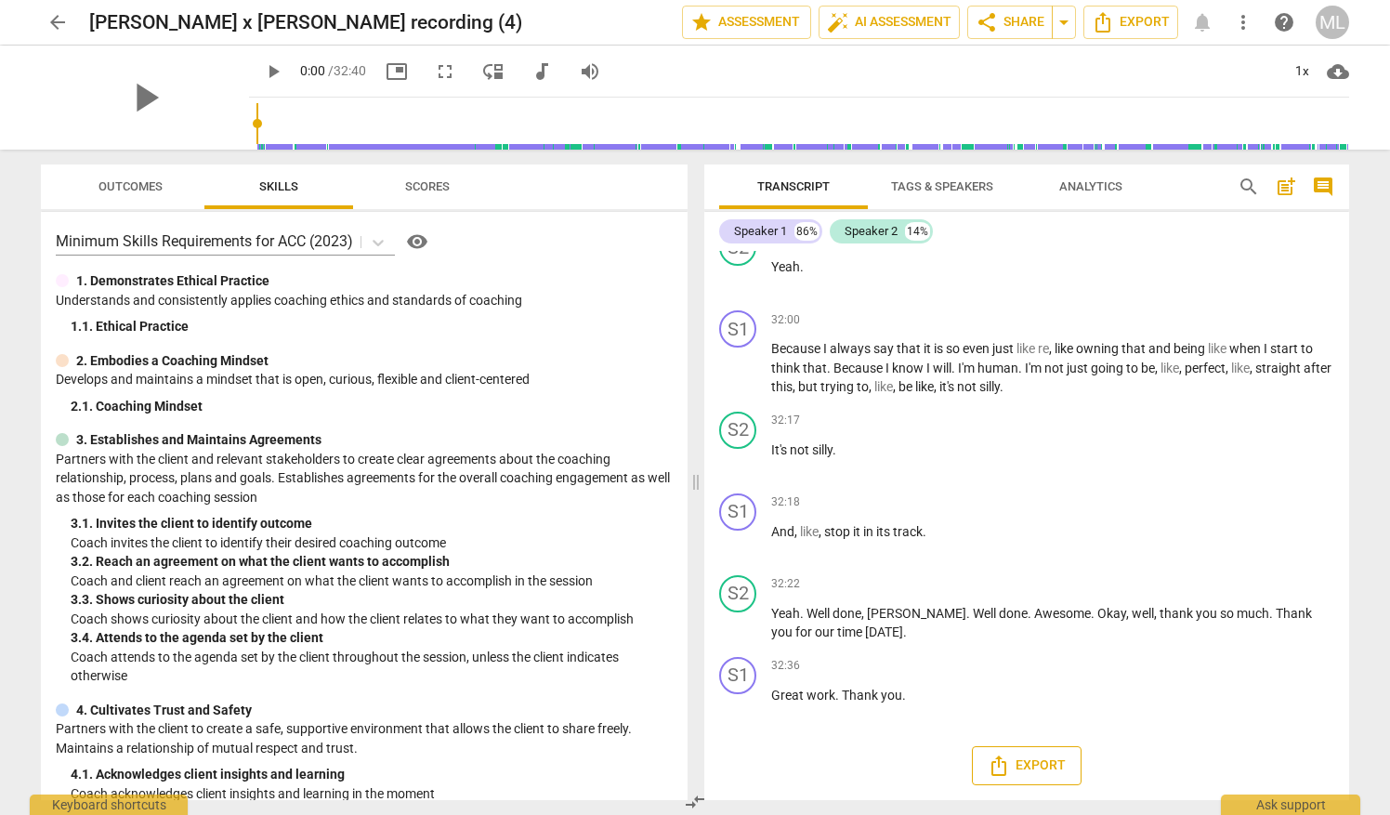
click at [1020, 771] on span "Export" at bounding box center [1027, 765] width 78 height 22
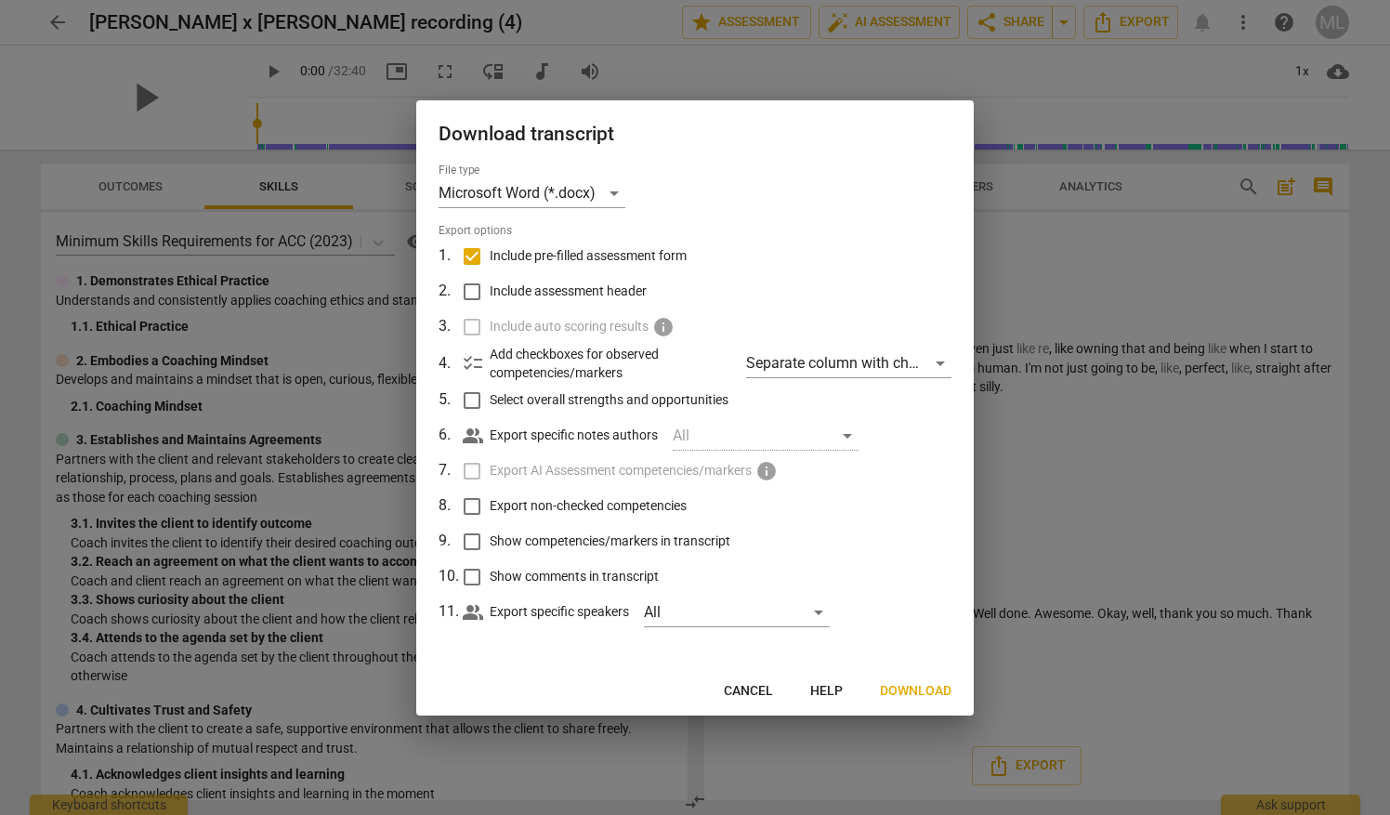
click at [905, 699] on span "Download" at bounding box center [916, 691] width 72 height 19
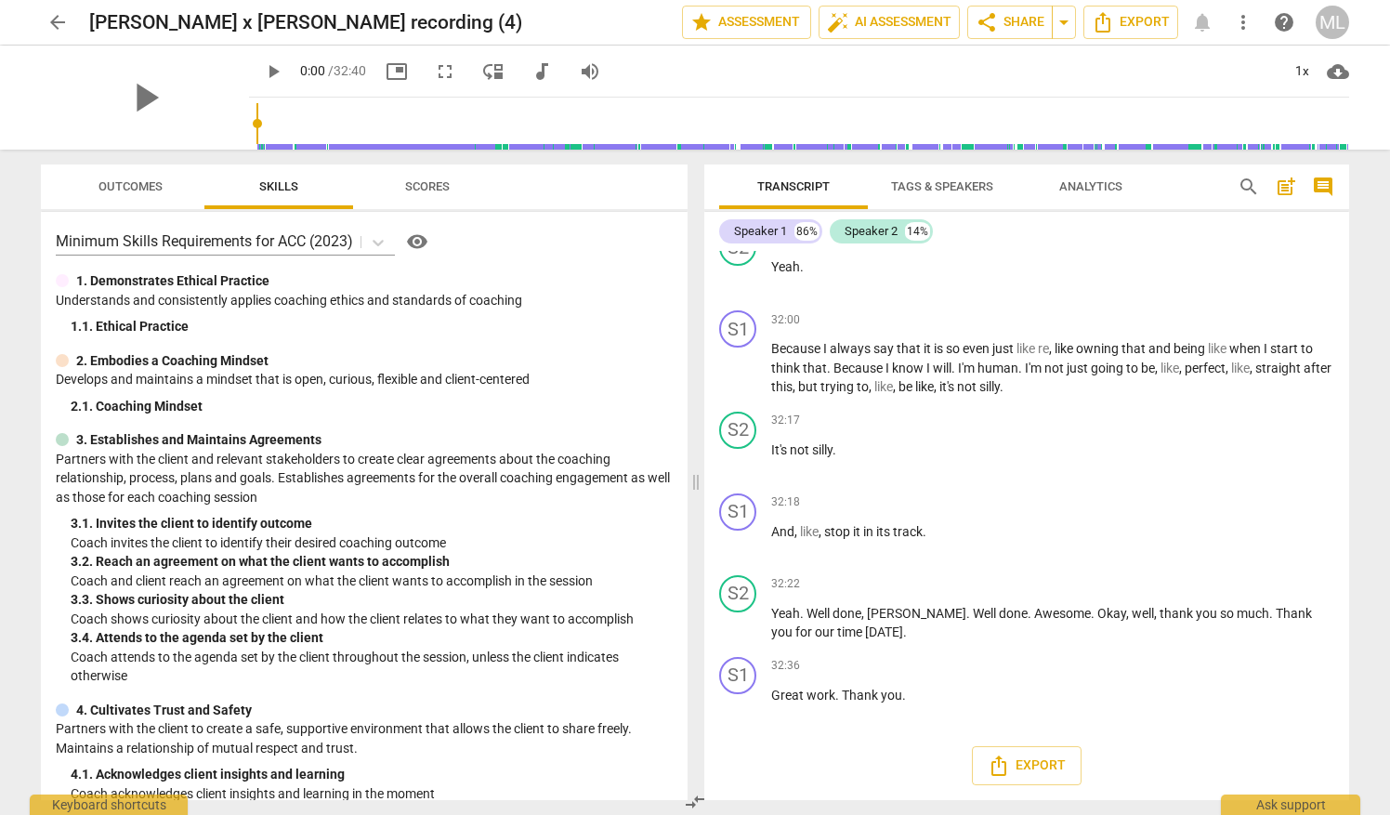
click at [799, 54] on div "play_arrow 0:00 / 32:40 picture_in_picture fullscreen move_down audiotrack volu…" at bounding box center [799, 72] width 1100 height 52
click at [1341, 72] on span "cloud_download" at bounding box center [1338, 71] width 22 height 22
drag, startPoint x: 673, startPoint y: 282, endPoint x: 671, endPoint y: 468, distance: 185.8
click at [671, 468] on div at bounding box center [695, 407] width 1390 height 815
click at [677, 368] on div "Minimum Skills Requirements for ACC (2023) visibility 1. Demonstrates Ethical P…" at bounding box center [364, 506] width 647 height 588
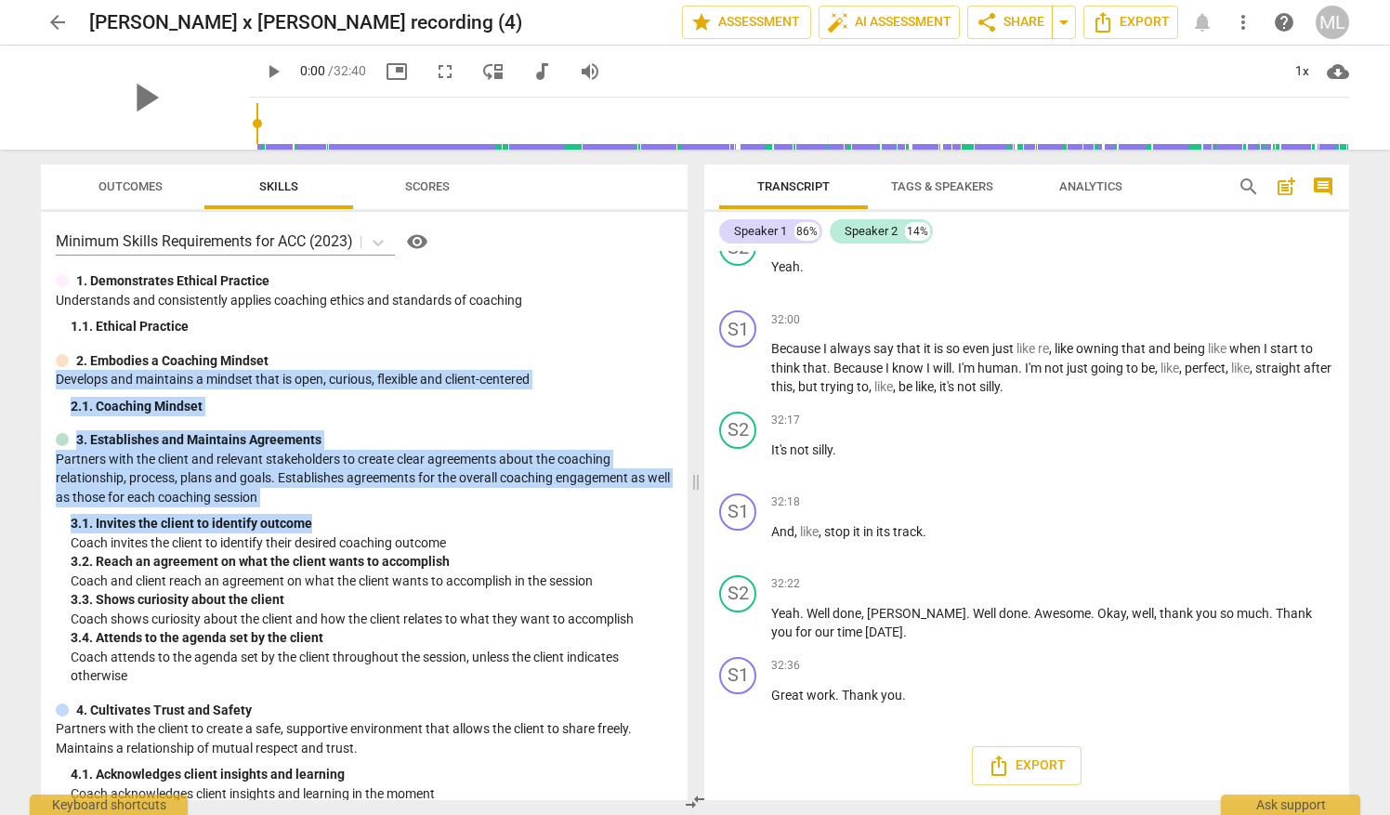
drag, startPoint x: 680, startPoint y: 368, endPoint x: 663, endPoint y: 528, distance: 160.7
click at [663, 528] on div "Minimum Skills Requirements for ACC (2023) visibility 1. Demonstrates Ethical P…" at bounding box center [364, 506] width 647 height 588
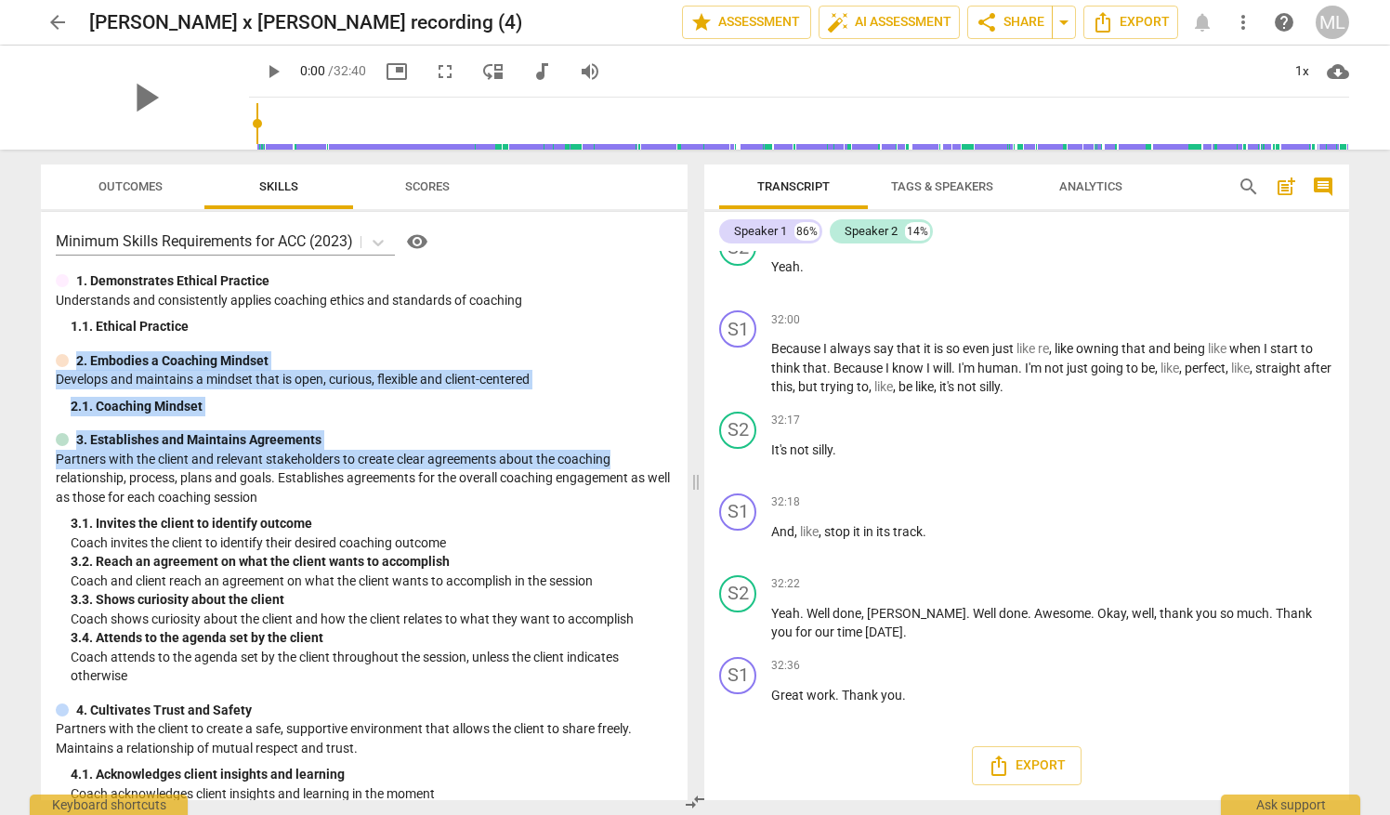
drag, startPoint x: 663, startPoint y: 528, endPoint x: 683, endPoint y: 463, distance: 67.9
click at [683, 463] on div "Minimum Skills Requirements for ACC (2023) visibility 1. Demonstrates Ethical P…" at bounding box center [364, 506] width 647 height 588
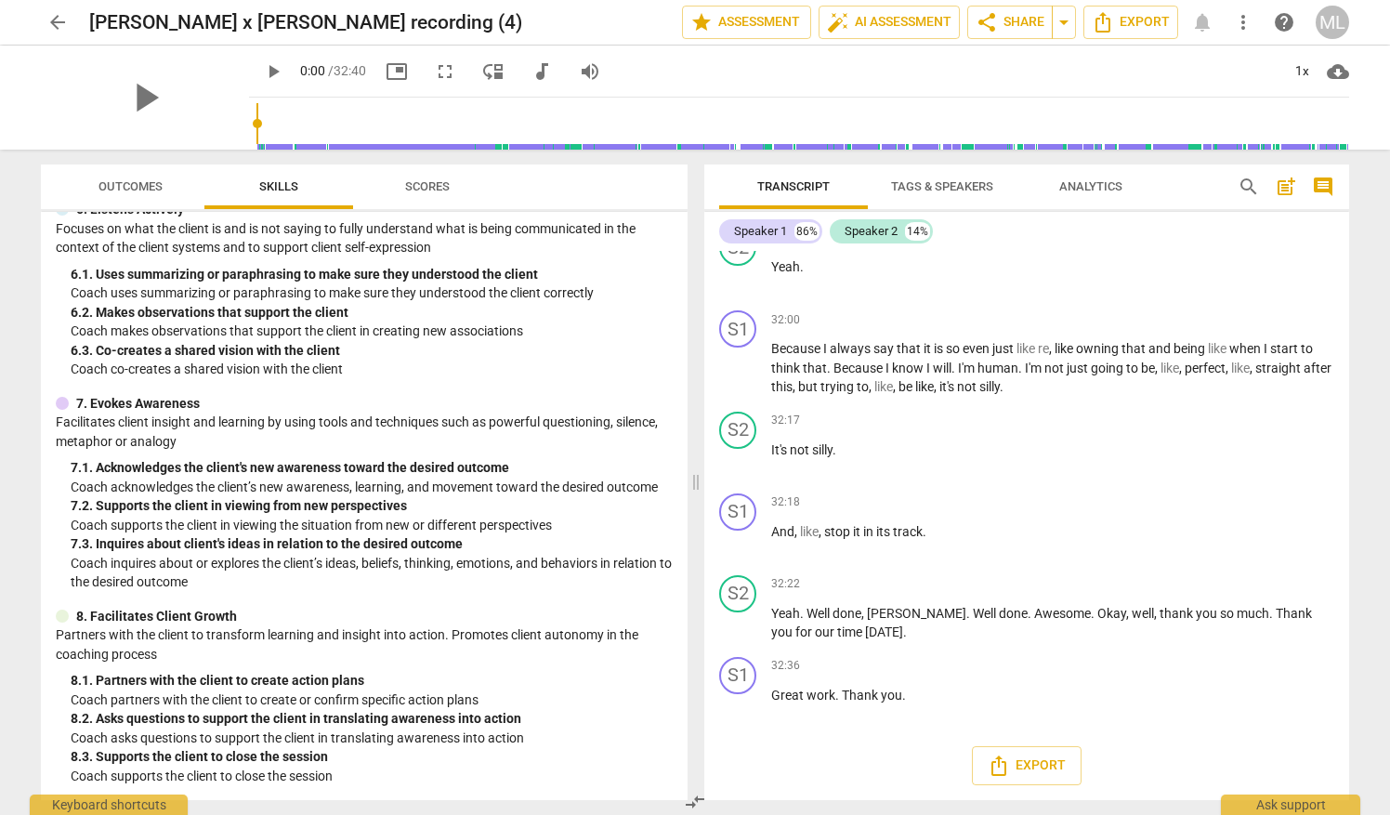
scroll to position [907, 0]
click at [1333, 185] on span "comment" at bounding box center [1323, 187] width 22 height 22
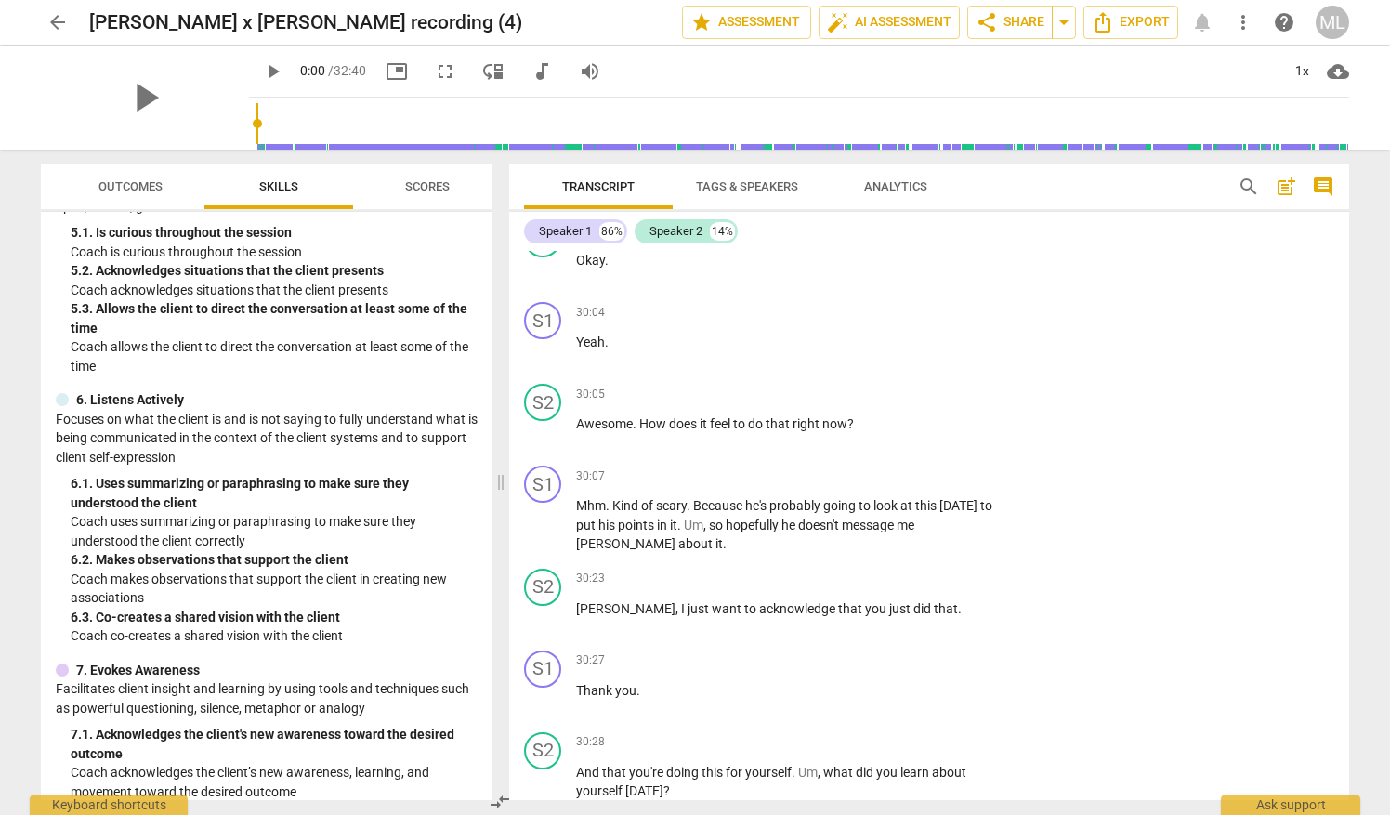
scroll to position [14260, 0]
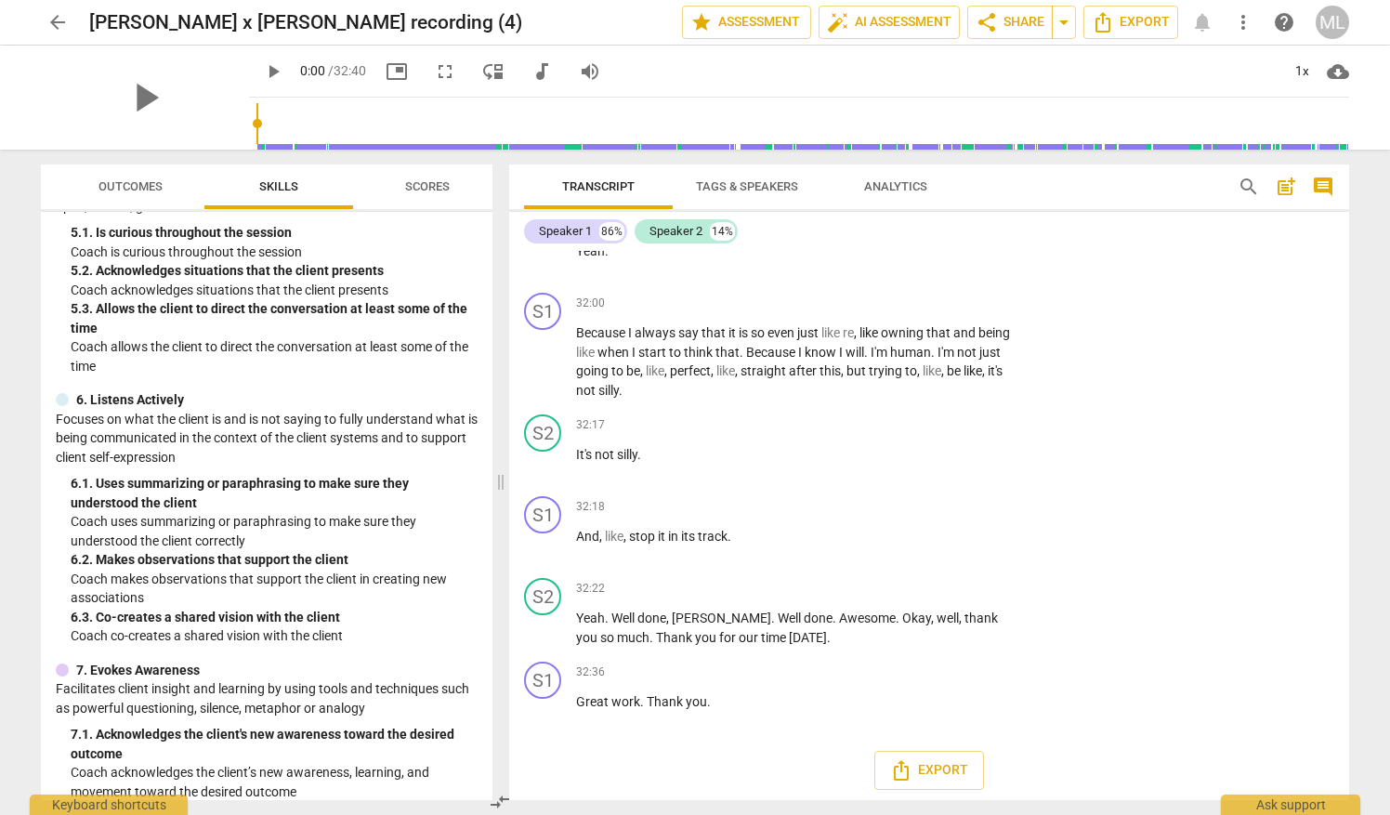
click at [1323, 188] on span "comment" at bounding box center [1323, 187] width 22 height 22
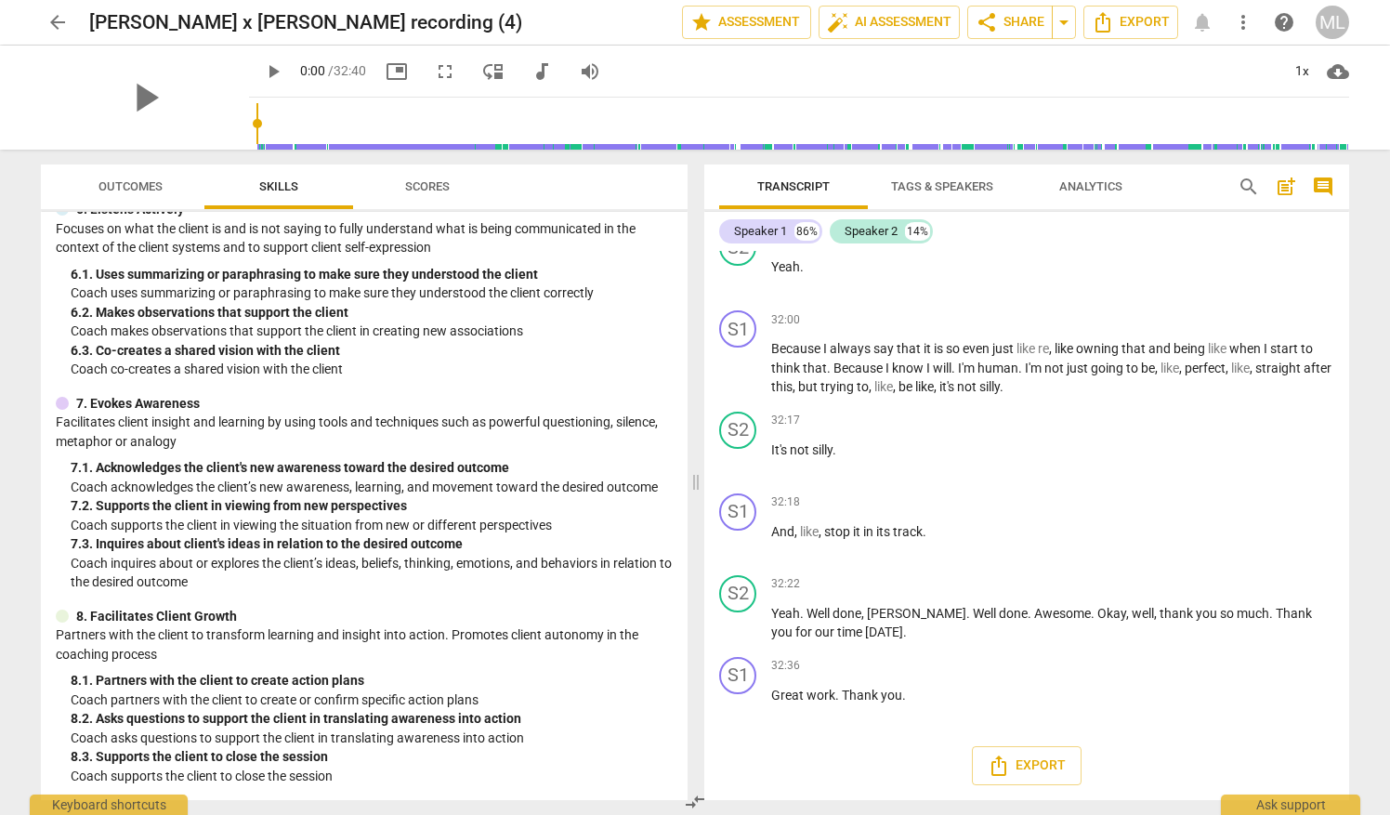
scroll to position [907, 0]
click at [1329, 184] on span "comment" at bounding box center [1323, 187] width 22 height 22
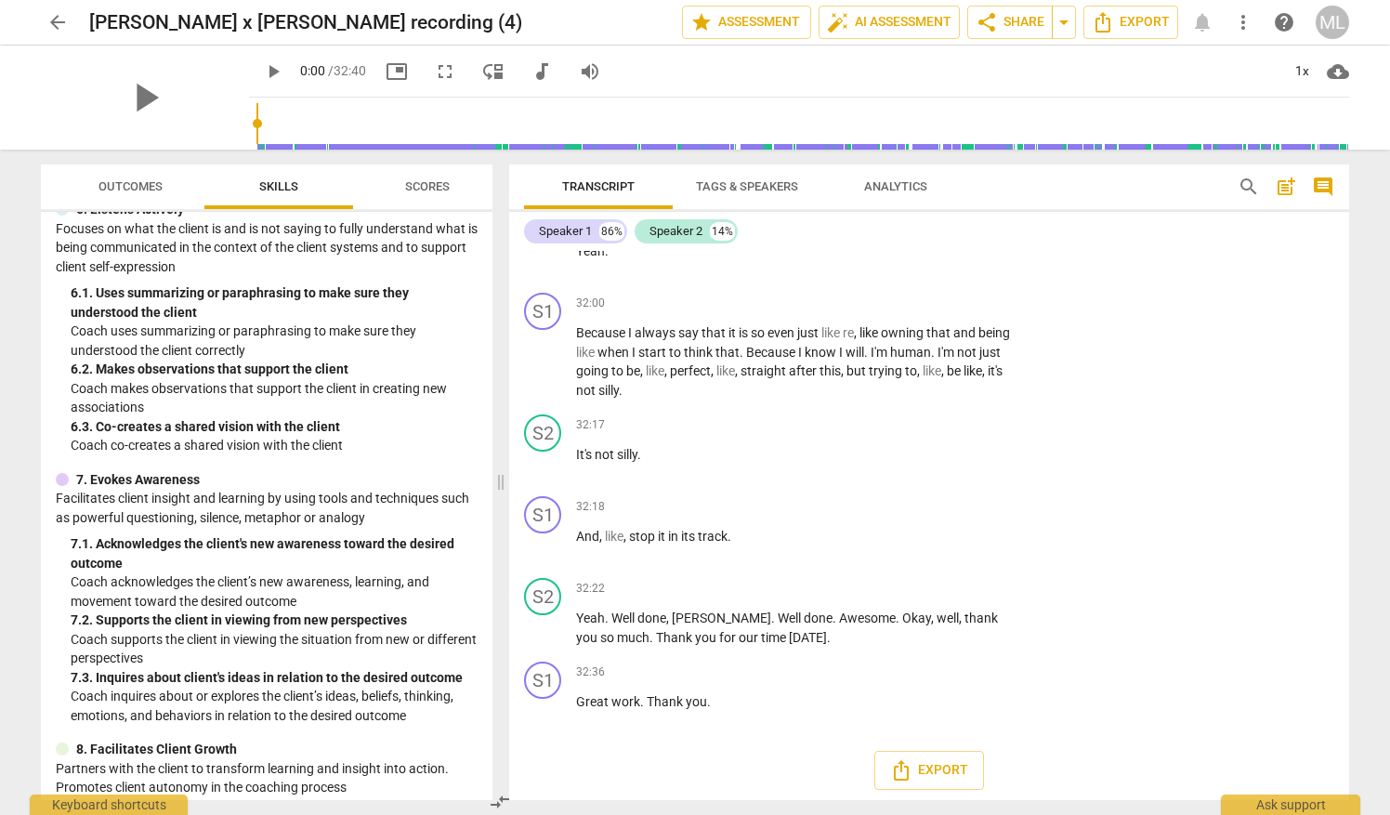
scroll to position [14282, 0]
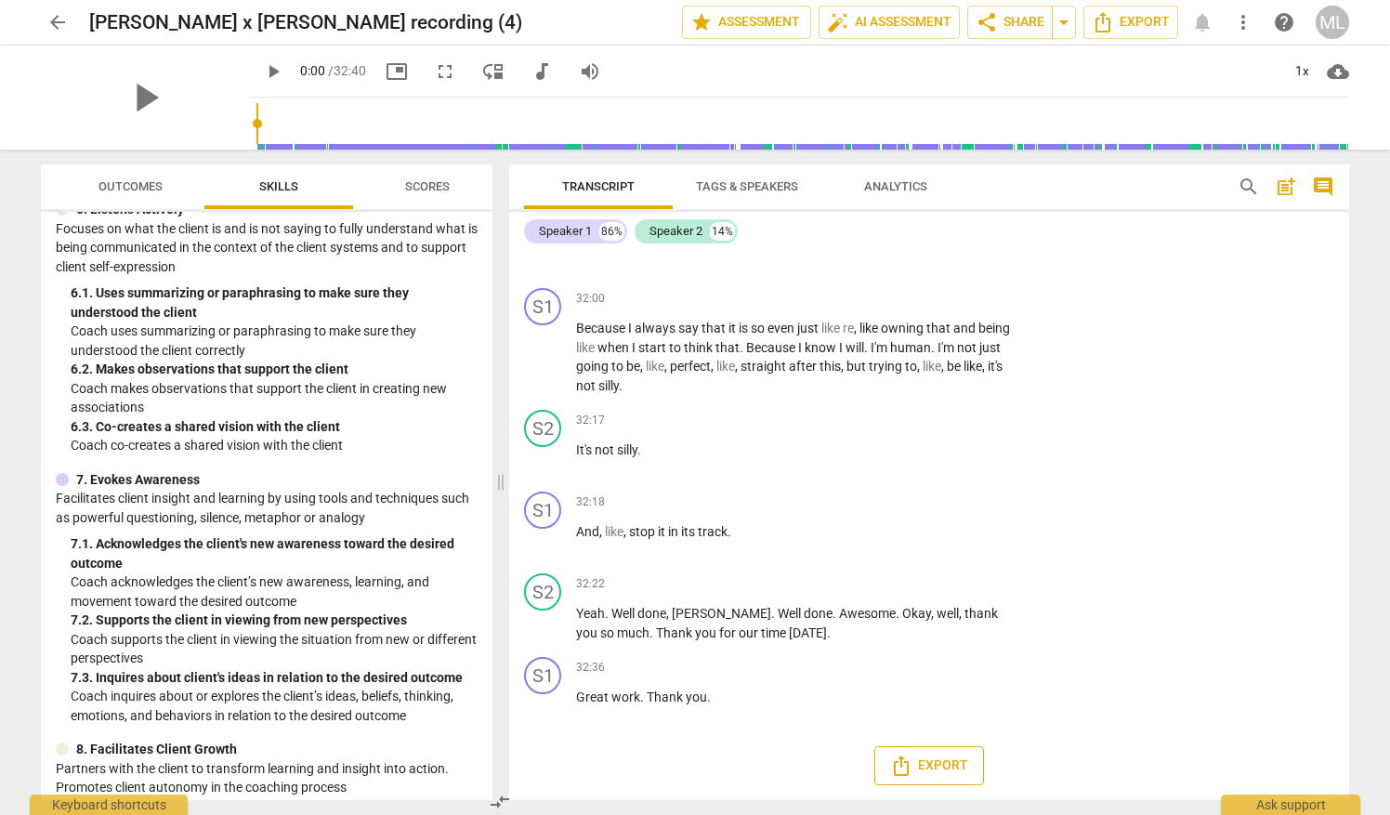
click at [936, 773] on span "Export" at bounding box center [929, 765] width 78 height 22
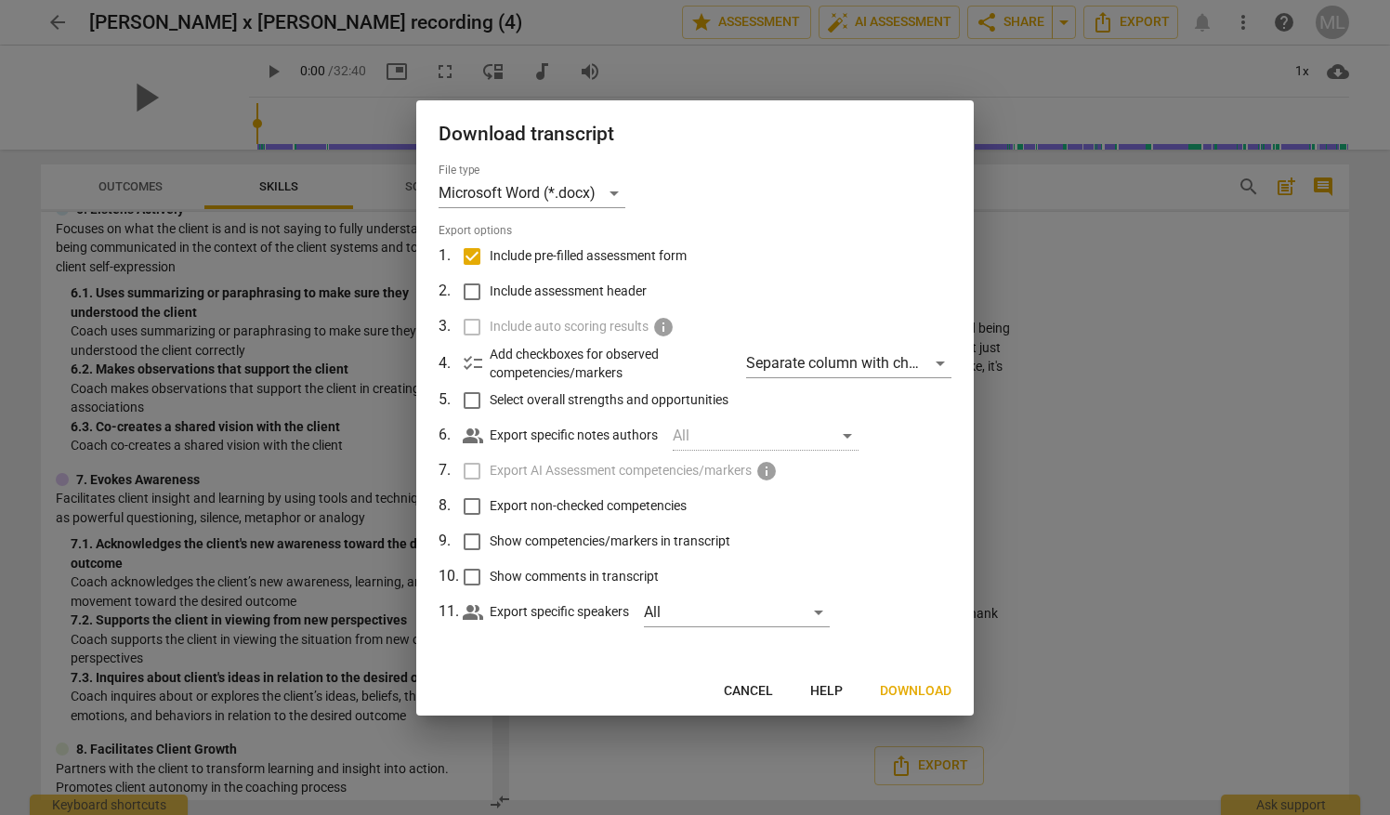
click at [1133, 504] on div at bounding box center [695, 407] width 1390 height 815
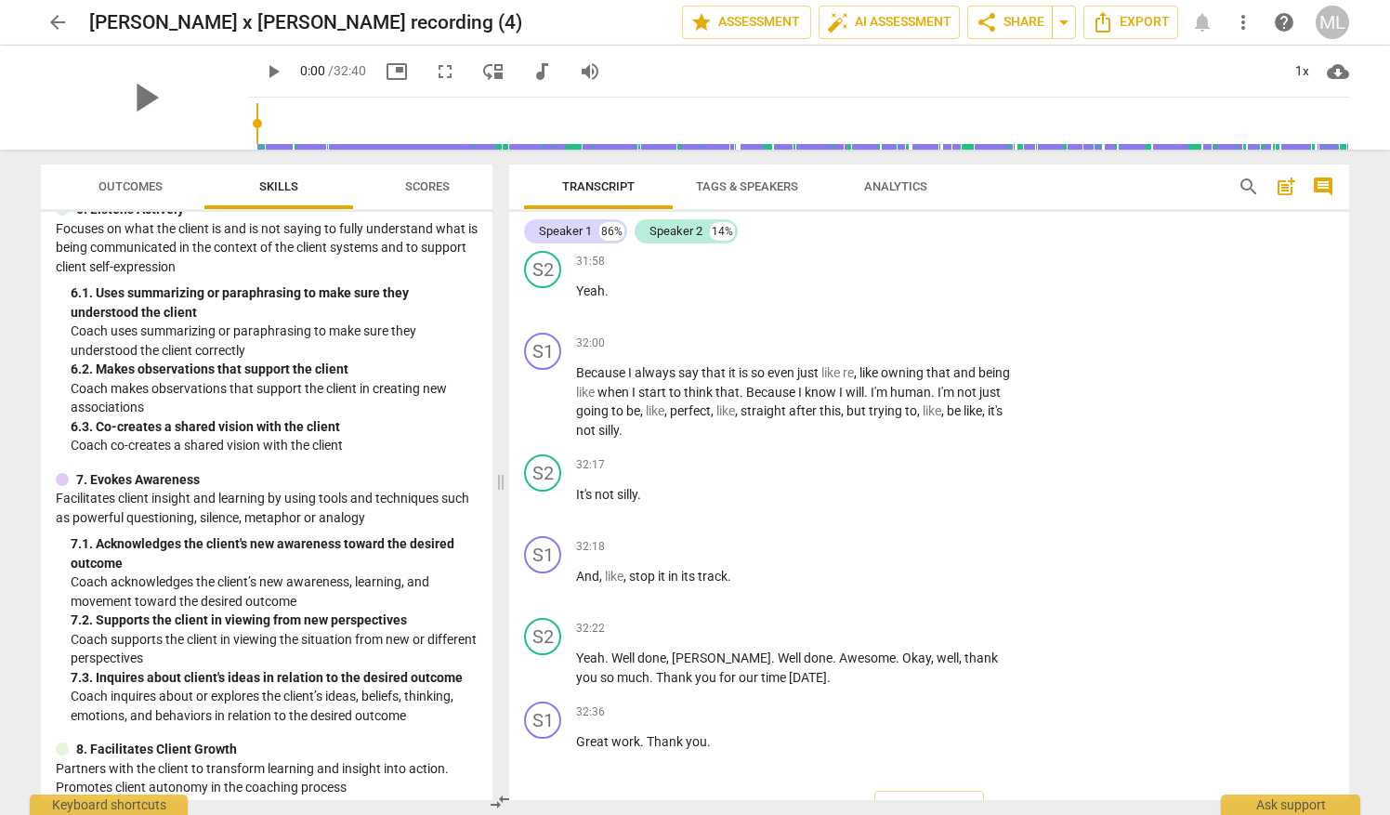
scroll to position [14201, 0]
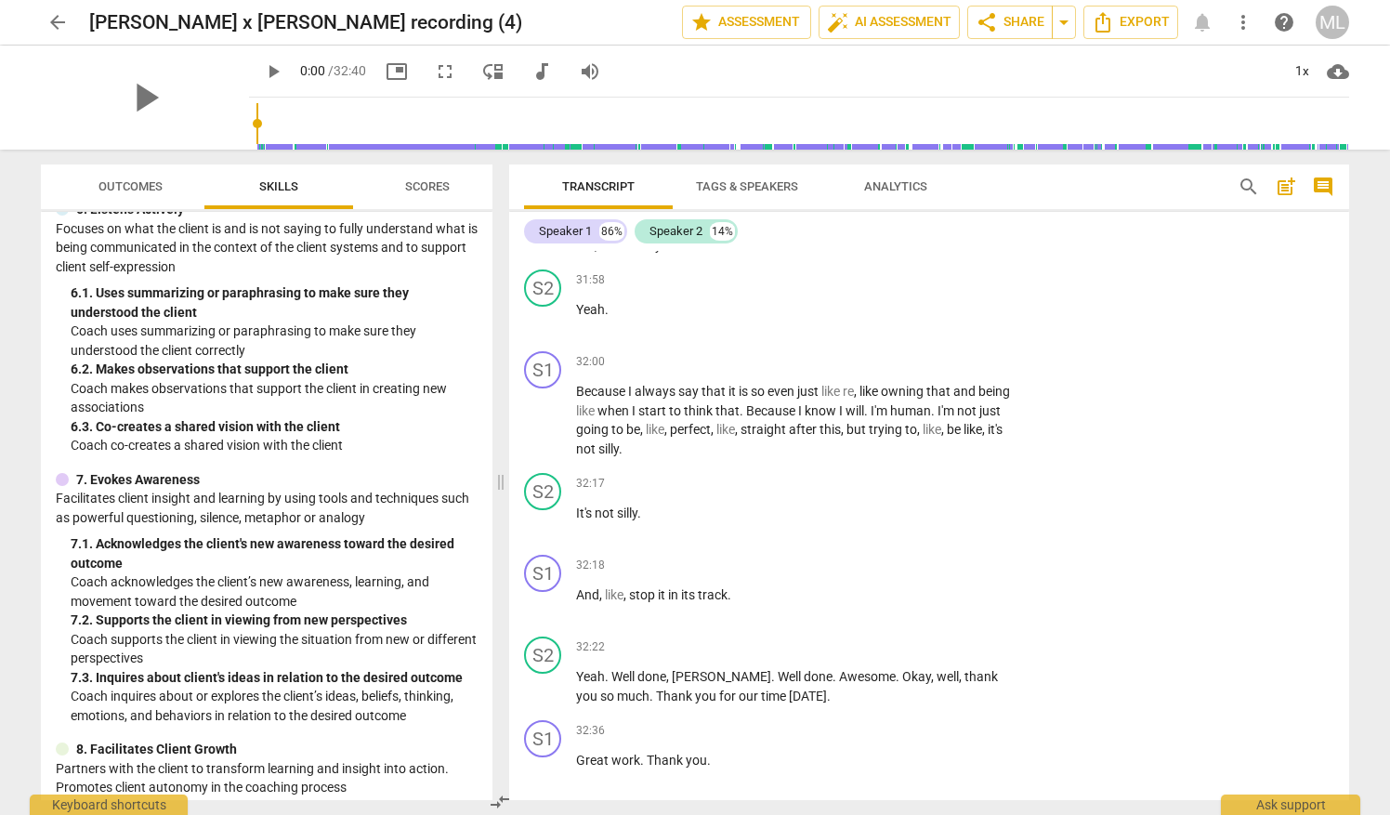
click at [59, 19] on span "arrow_back" at bounding box center [57, 22] width 22 height 22
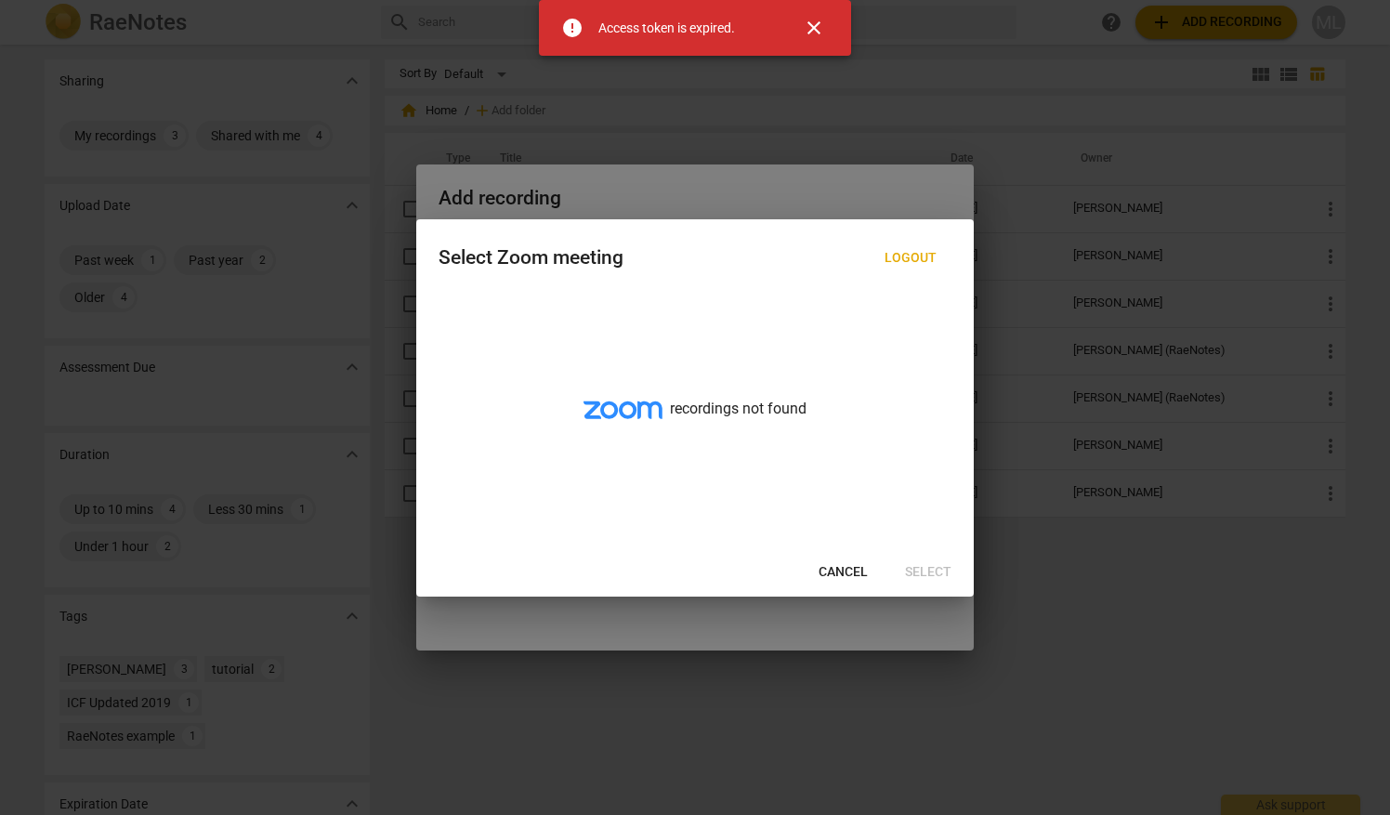
click at [845, 591] on div "Select Zoom meeting Logout recordings not found Cancel Select" at bounding box center [694, 407] width 557 height 377
click at [842, 578] on span "Cancel" at bounding box center [842, 572] width 49 height 19
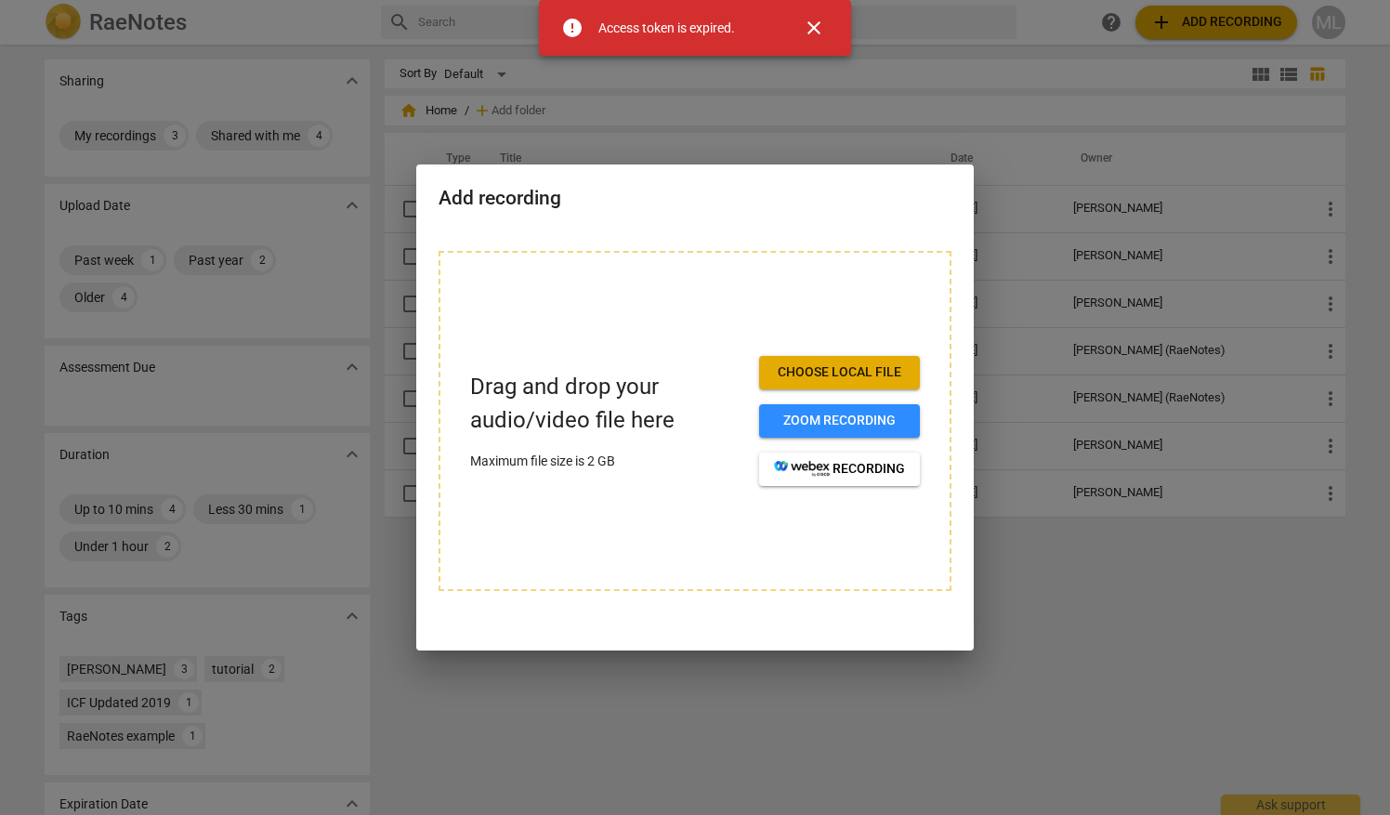
click at [873, 94] on div at bounding box center [695, 407] width 1390 height 815
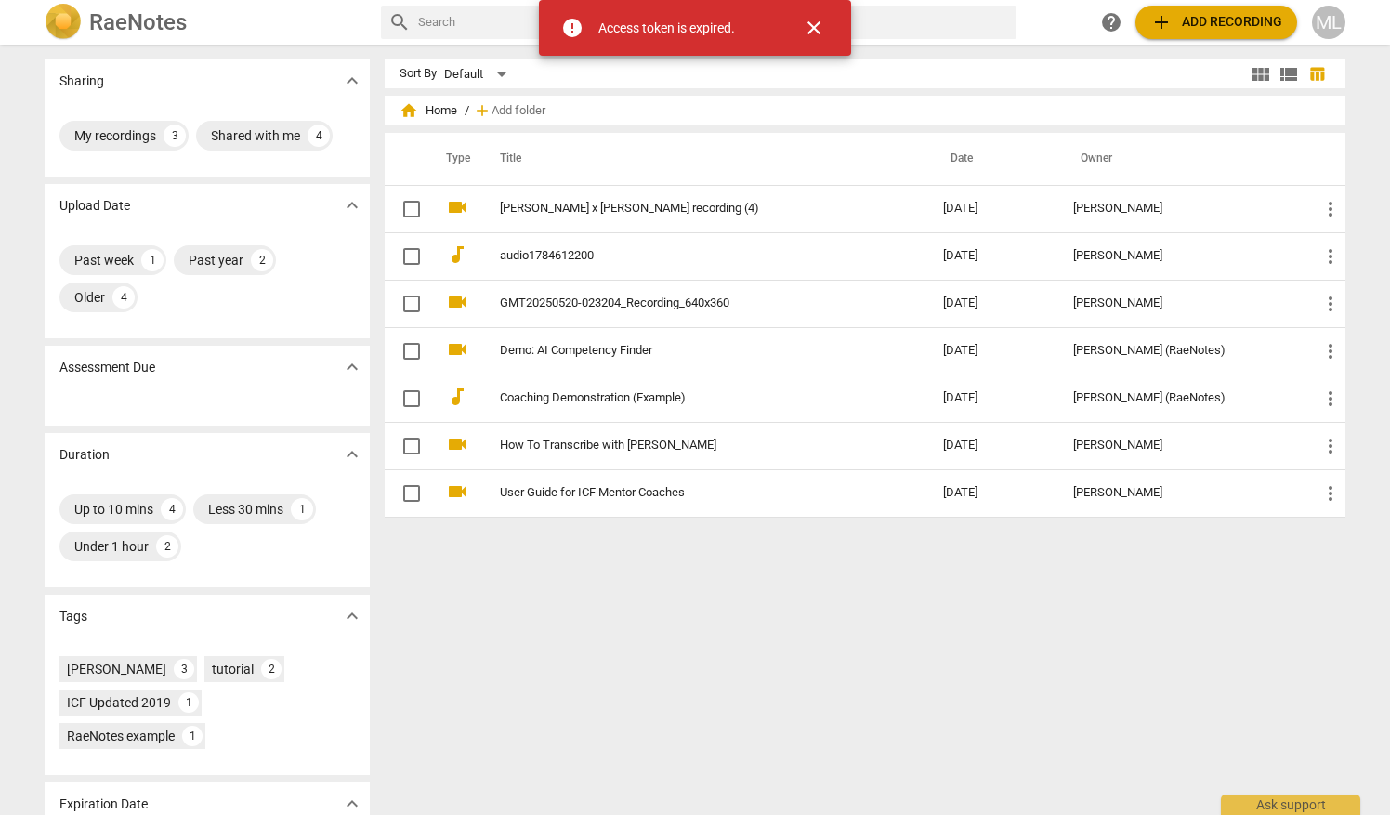
click at [817, 35] on span "close" at bounding box center [814, 28] width 22 height 22
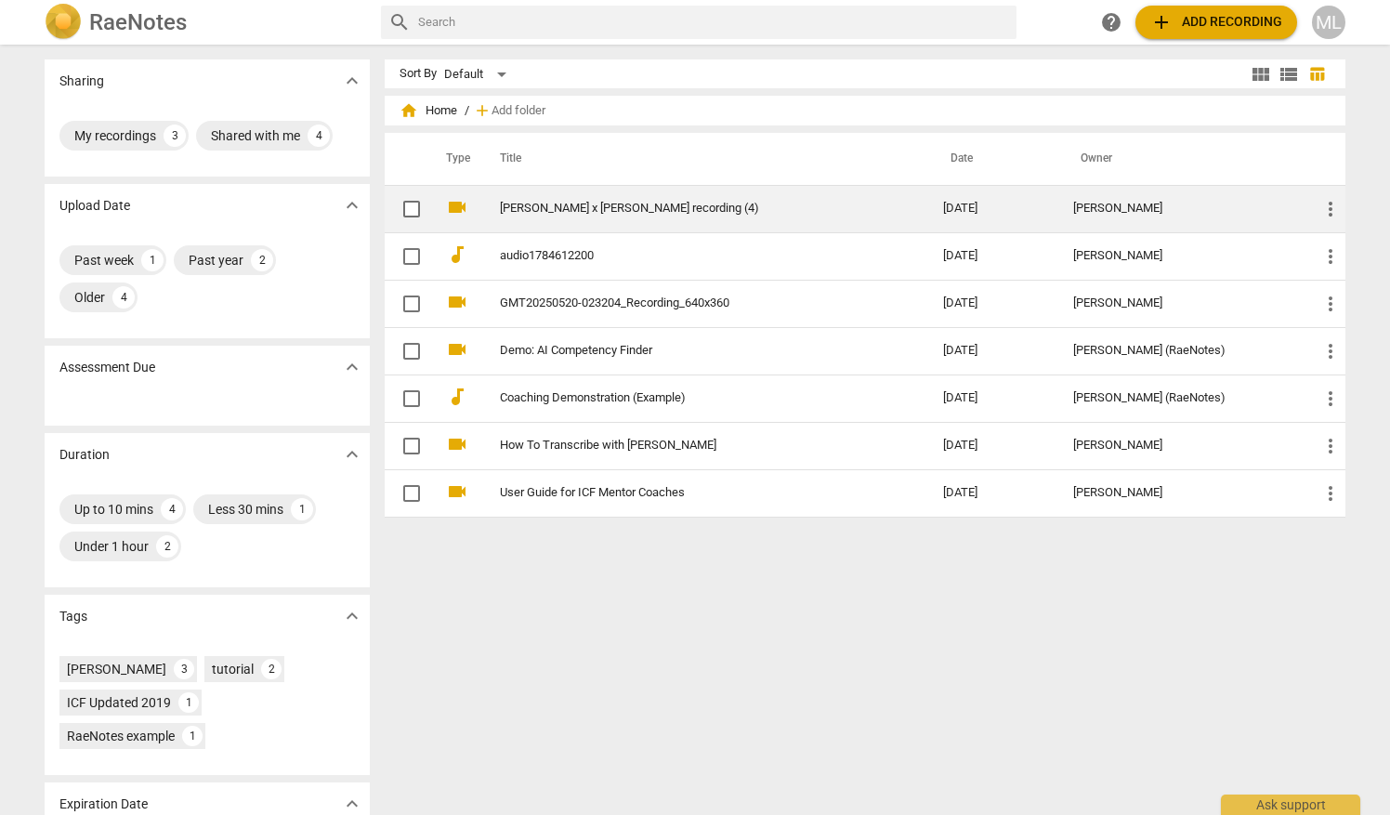
click at [1322, 217] on span "more_vert" at bounding box center [1330, 209] width 22 height 22
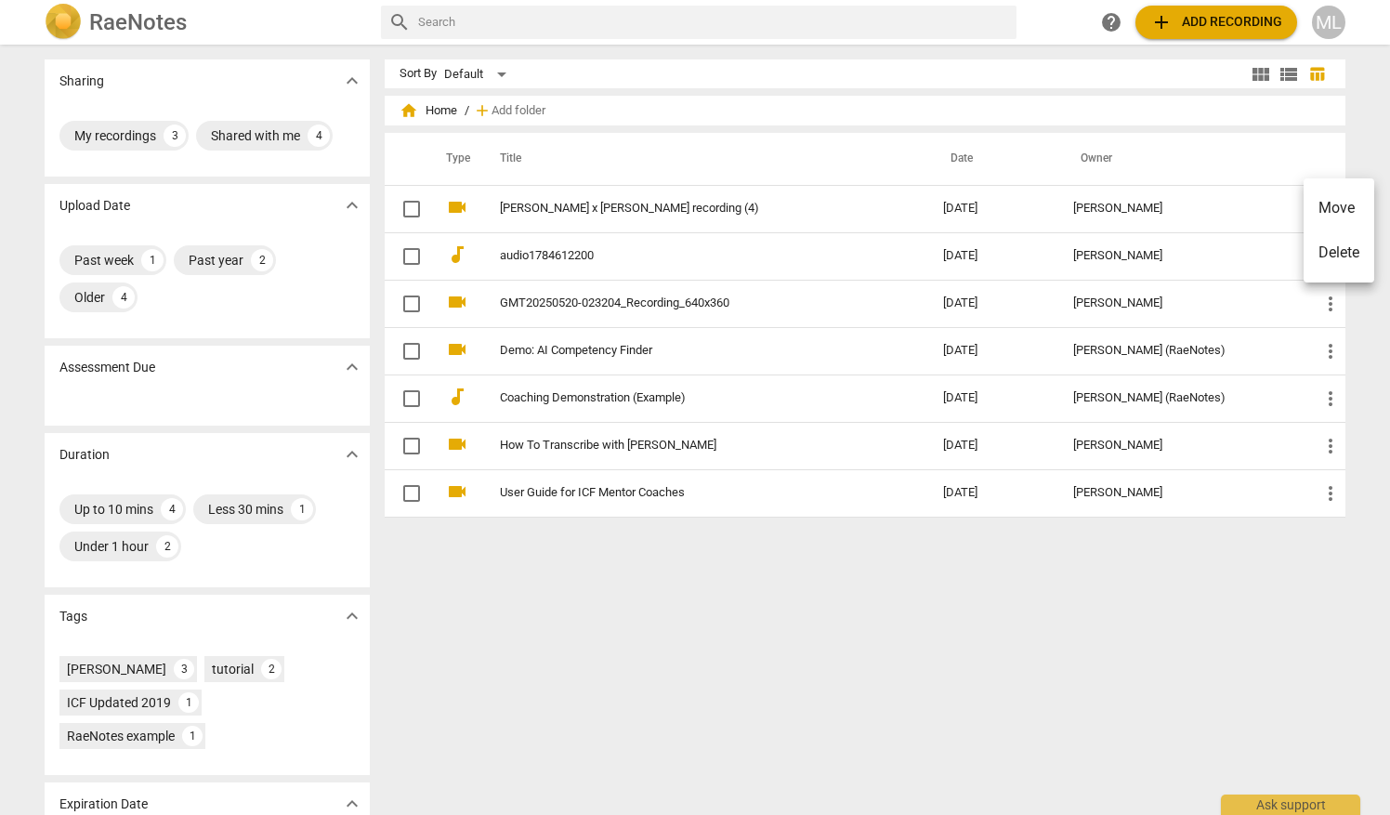
click at [1349, 359] on div at bounding box center [695, 407] width 1390 height 815
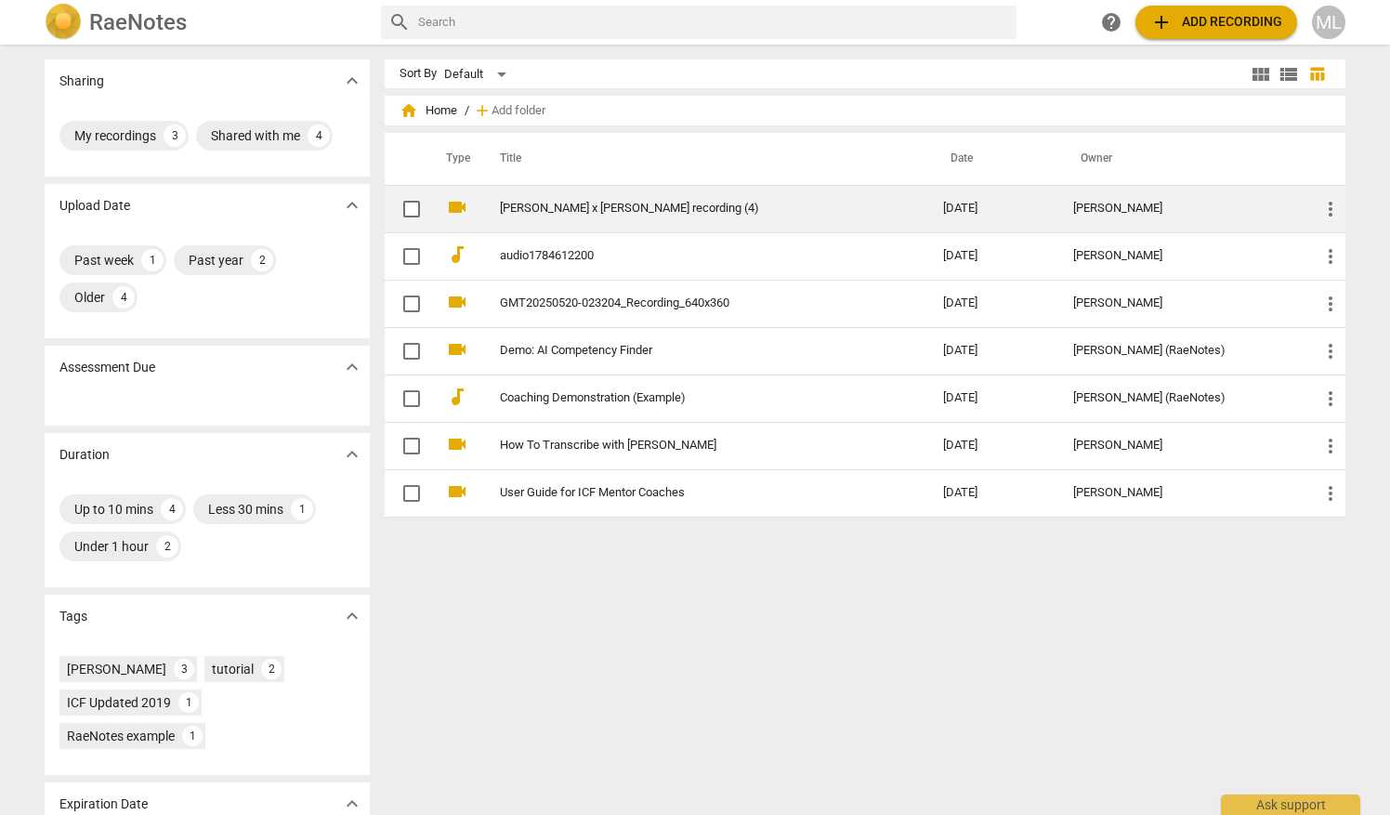
click at [596, 204] on link "[PERSON_NAME] x [PERSON_NAME] recording (4)" at bounding box center [688, 209] width 376 height 14
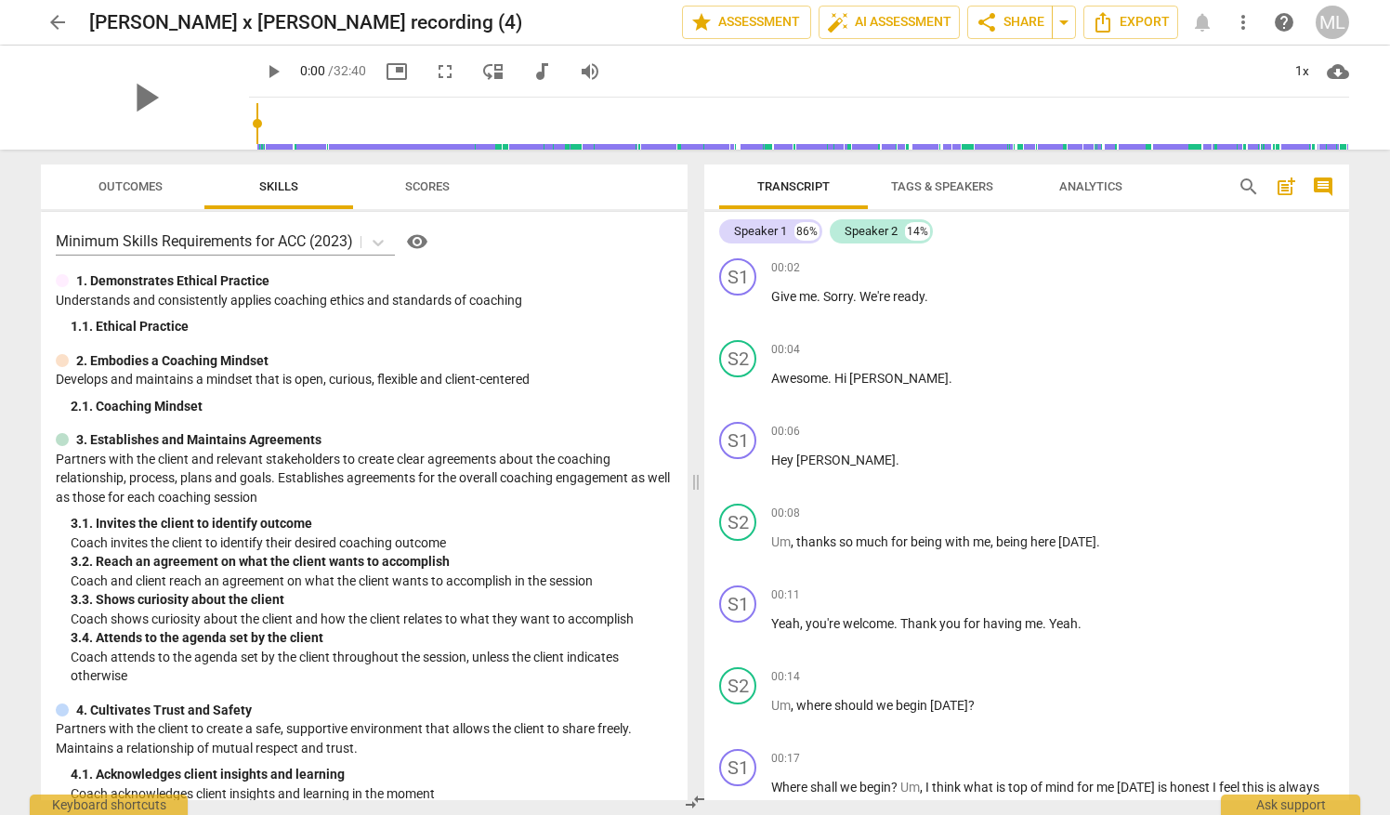
click at [62, 25] on span "arrow_back" at bounding box center [57, 22] width 22 height 22
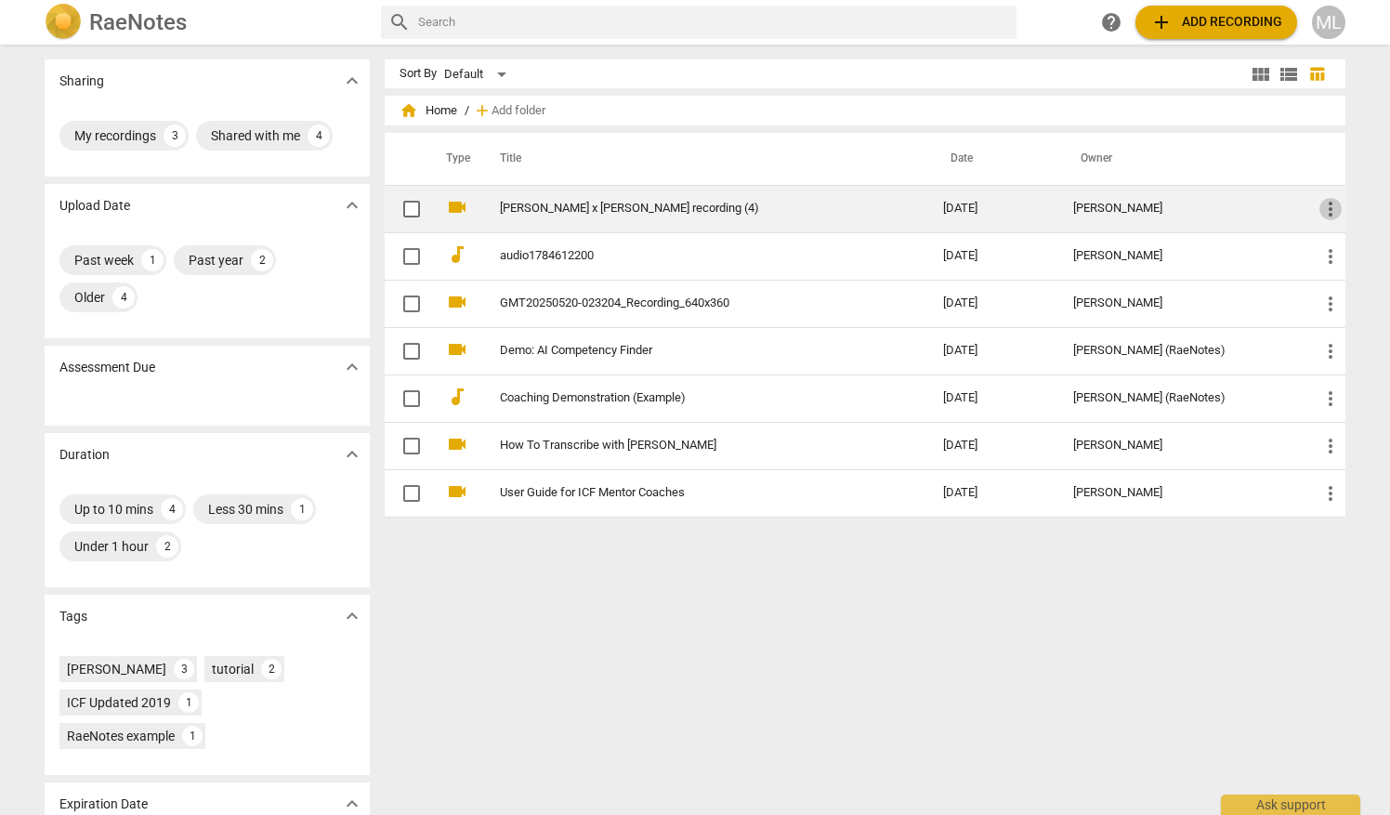
click at [1325, 210] on span "more_vert" at bounding box center [1330, 209] width 22 height 22
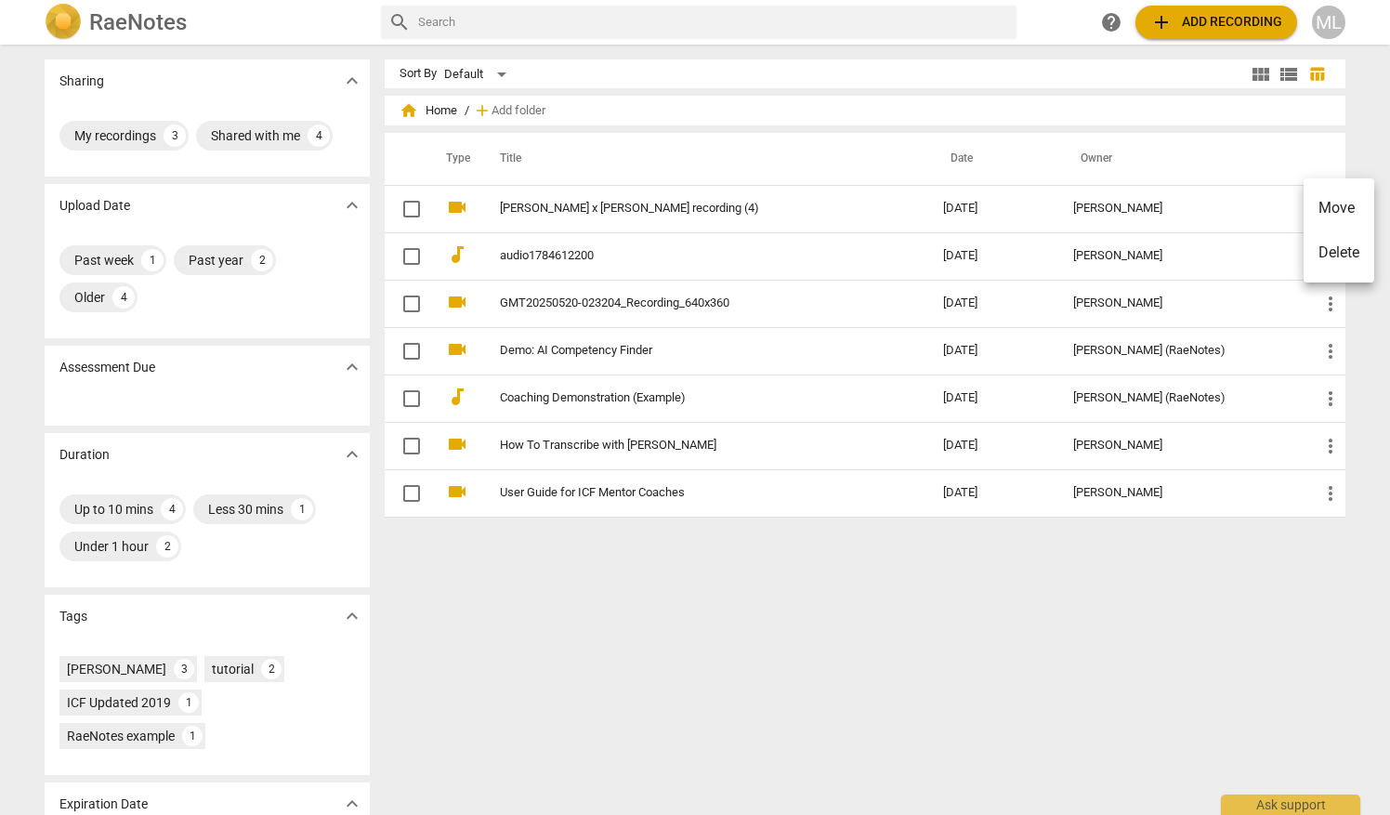
click at [1133, 197] on div at bounding box center [695, 407] width 1390 height 815
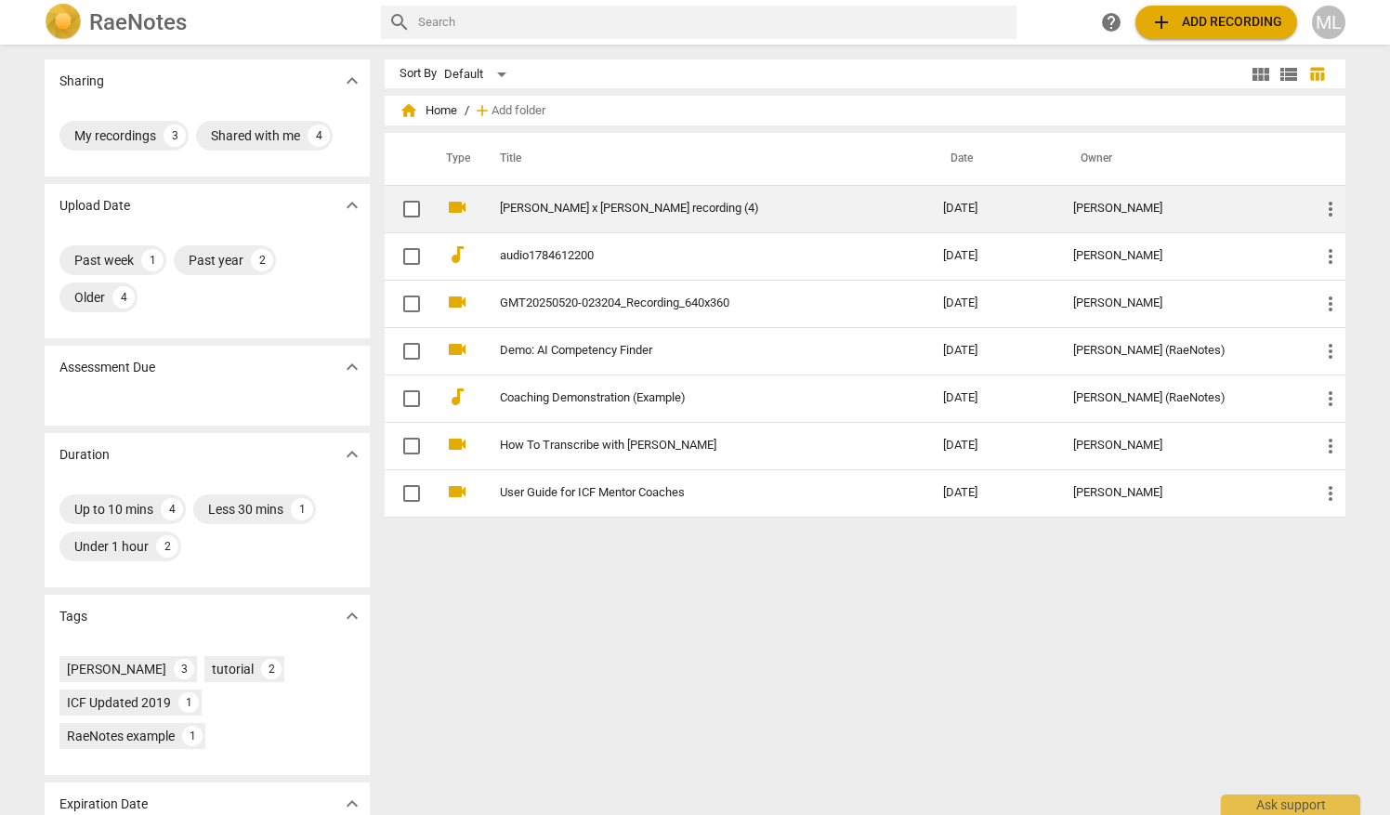
click at [1107, 219] on td "[PERSON_NAME]" at bounding box center [1181, 208] width 246 height 47
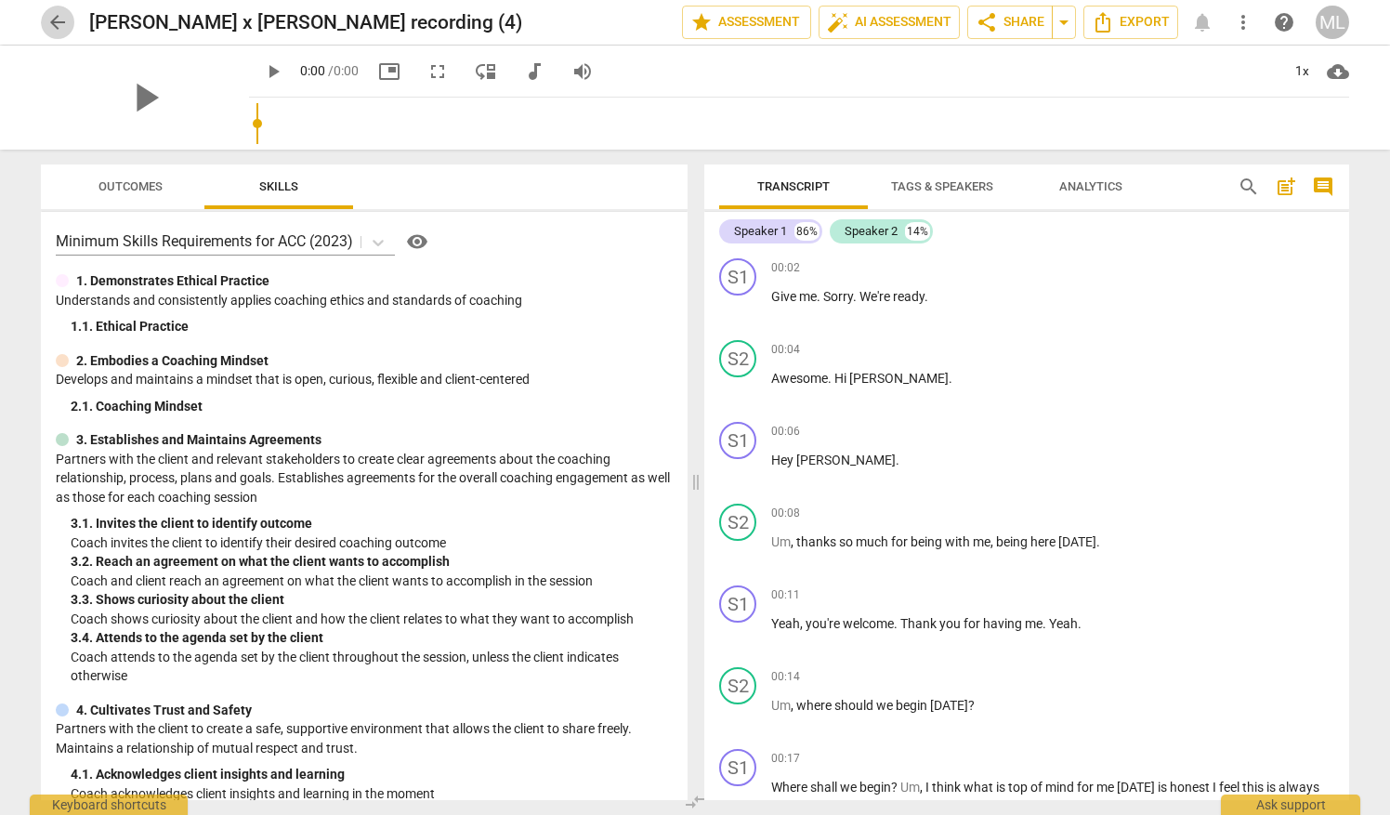
click at [56, 24] on span "arrow_back" at bounding box center [57, 22] width 22 height 22
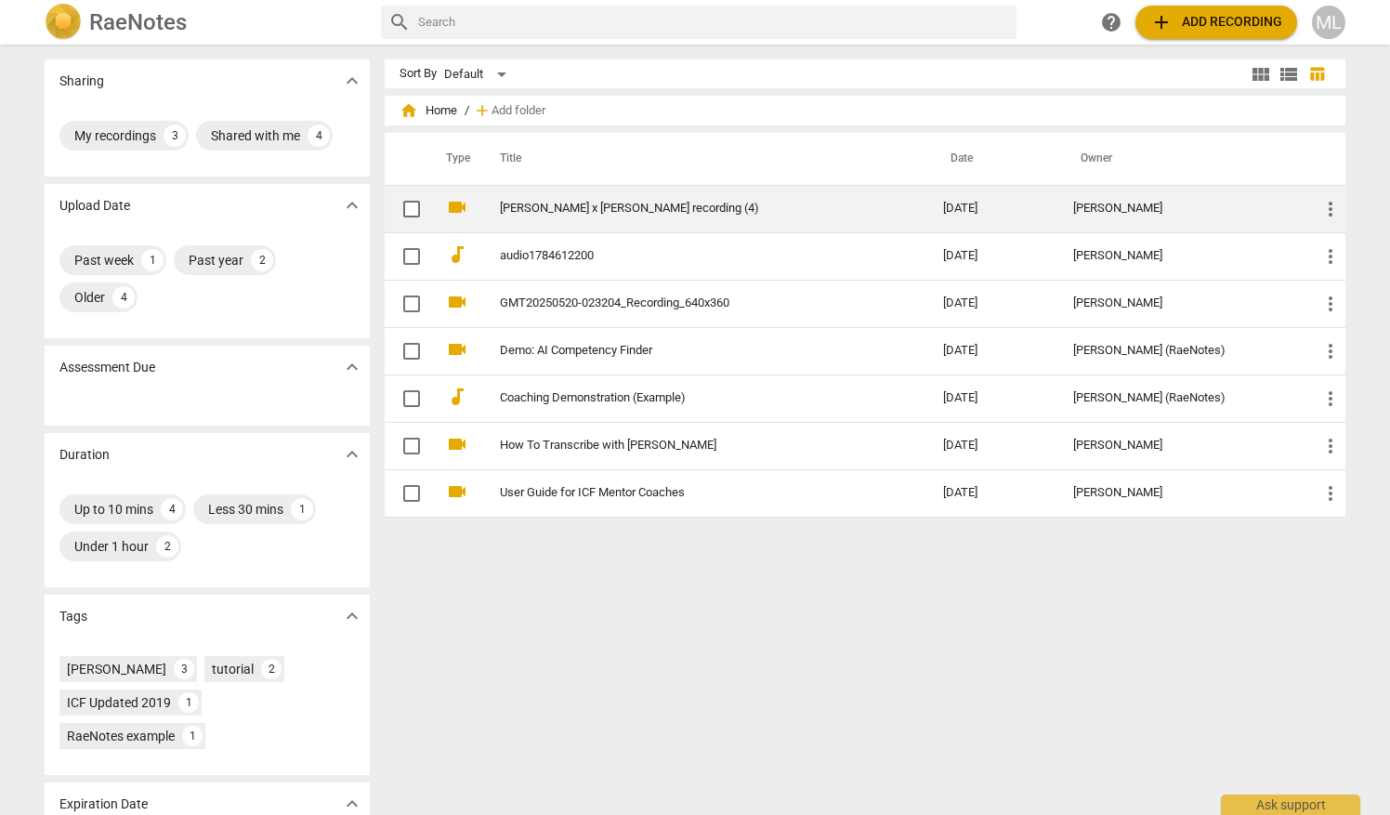
click at [792, 216] on td "[PERSON_NAME] x [PERSON_NAME] recording (4)" at bounding box center [703, 208] width 451 height 47
